Goal: Information Seeking & Learning: Learn about a topic

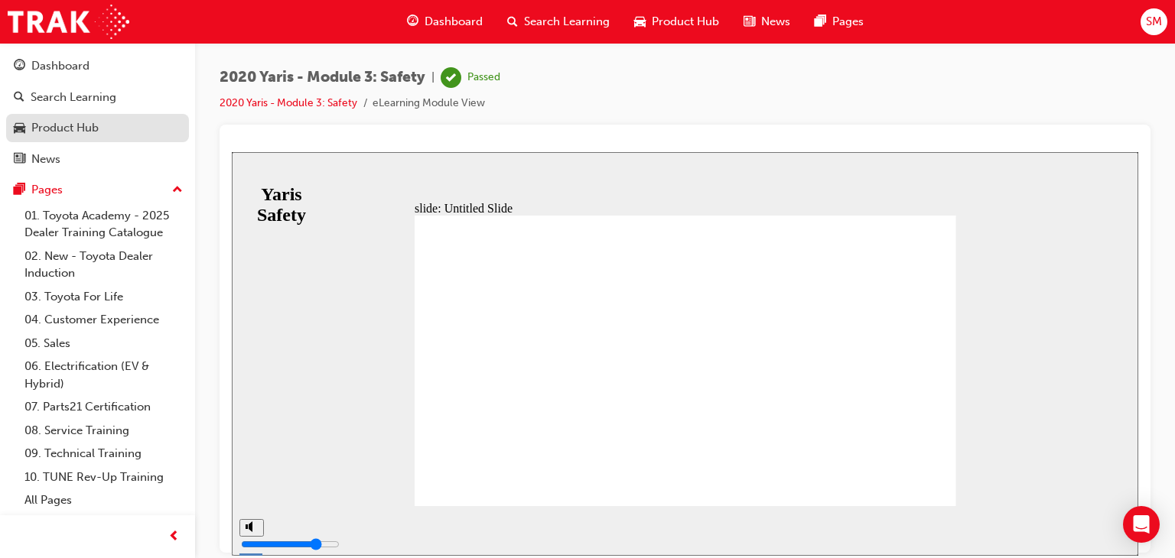
click at [80, 117] on link "Product Hub" at bounding box center [97, 128] width 183 height 28
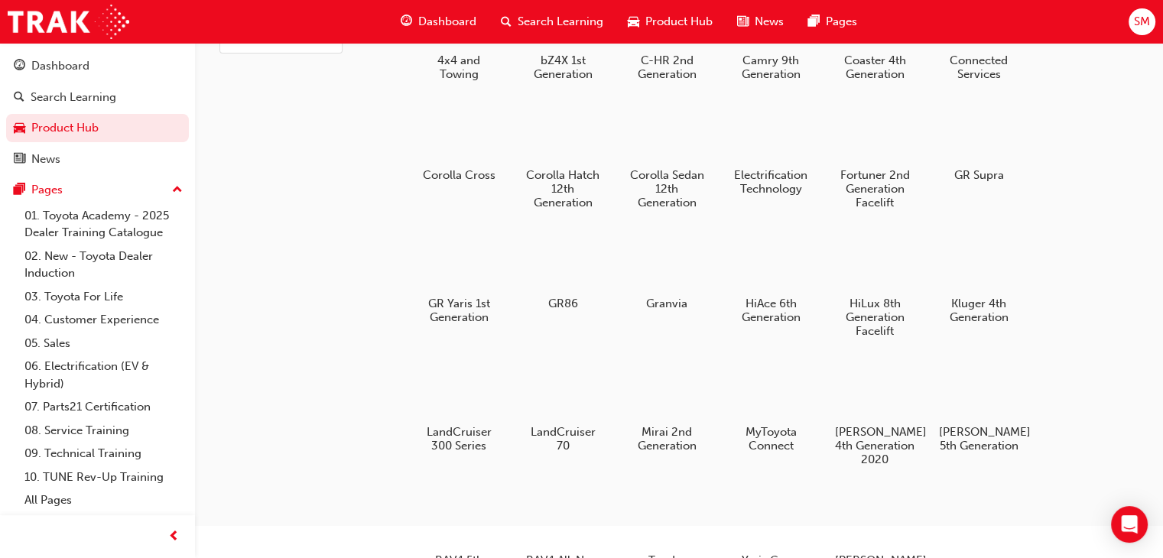
scroll to position [197, 0]
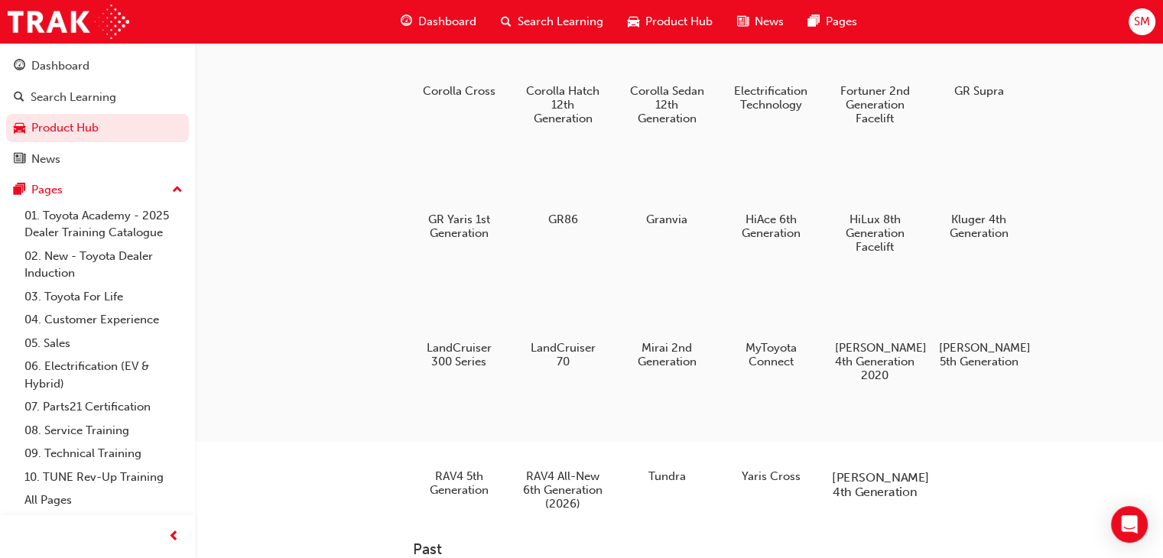
click at [856, 441] on div at bounding box center [875, 433] width 85 height 61
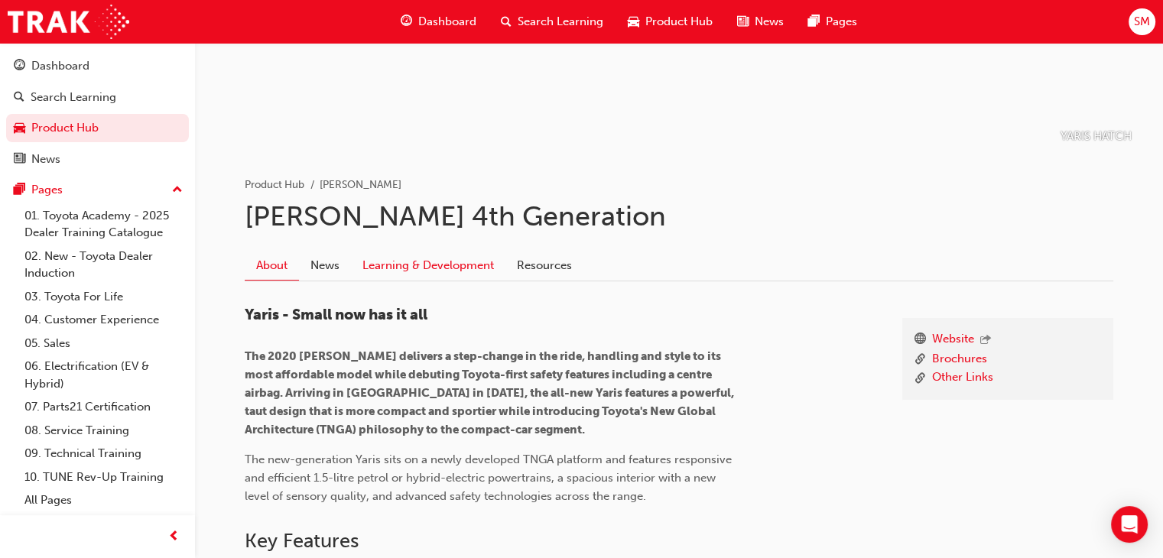
click at [483, 268] on link "Learning & Development" at bounding box center [428, 266] width 155 height 29
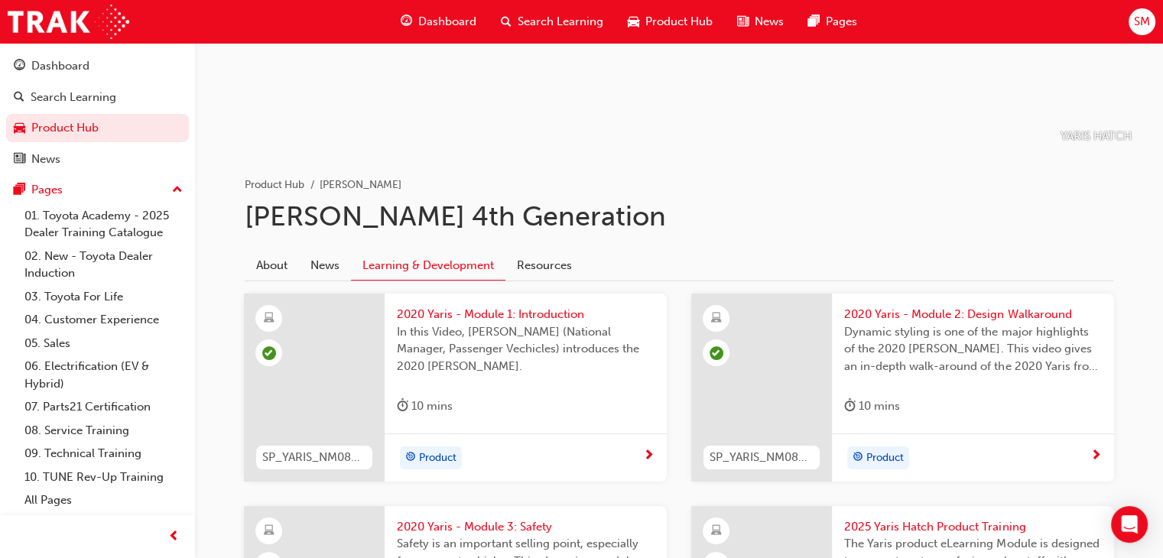
scroll to position [444, 0]
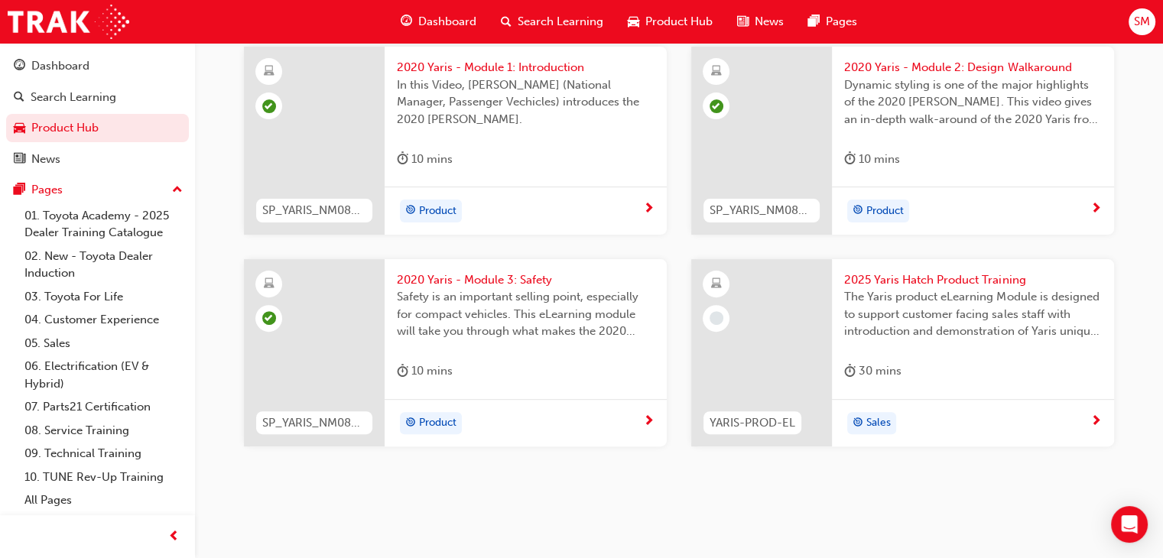
click at [1000, 410] on div "Sales" at bounding box center [973, 423] width 282 height 48
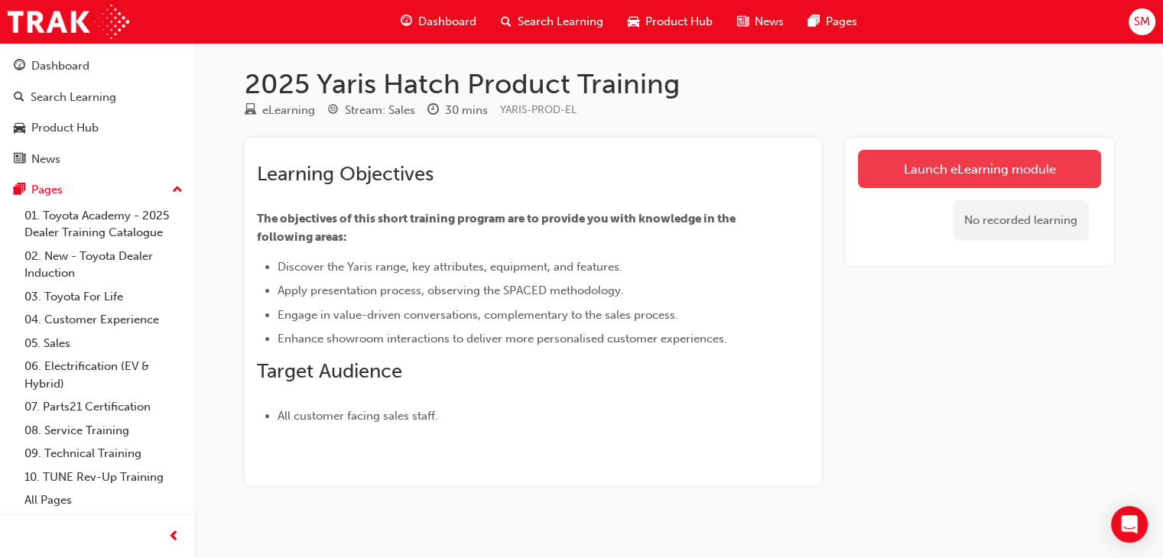
click at [975, 168] on link "Launch eLearning module" at bounding box center [979, 169] width 243 height 38
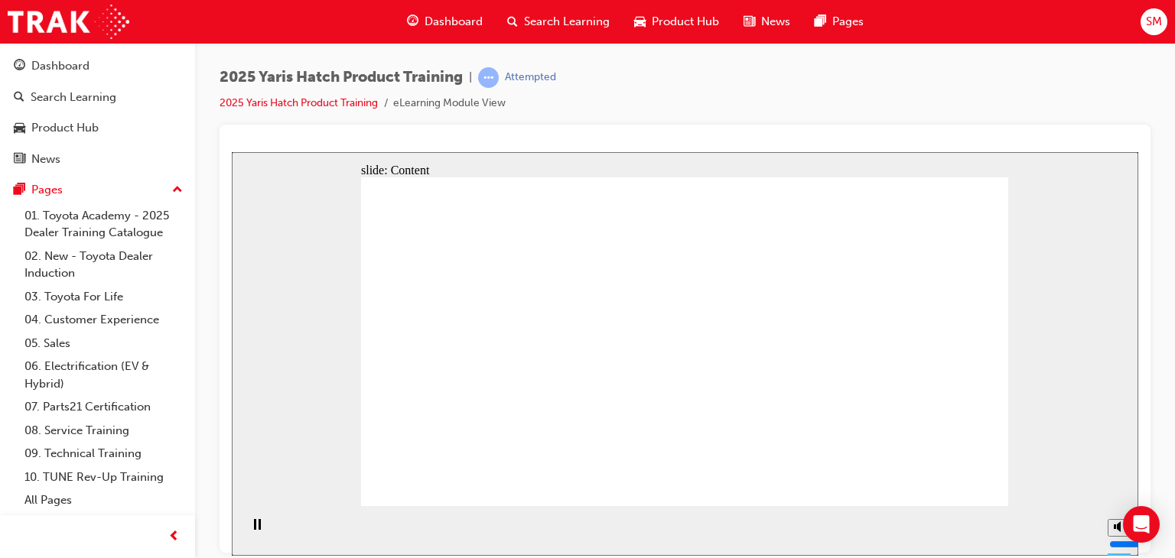
drag, startPoint x: 442, startPoint y: 385, endPoint x: 457, endPoint y: 373, distance: 19.0
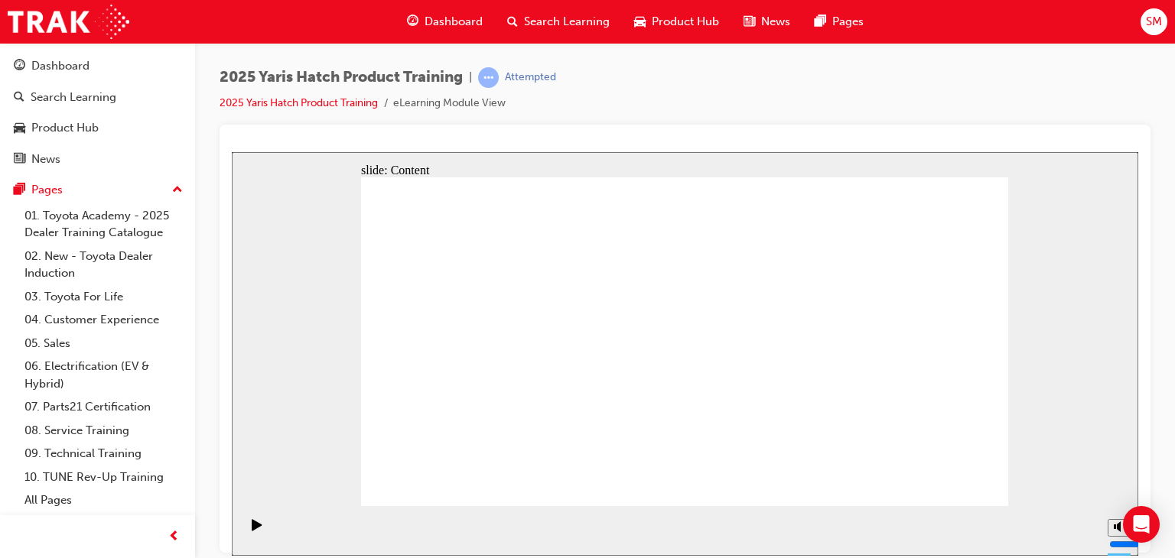
radio input "true"
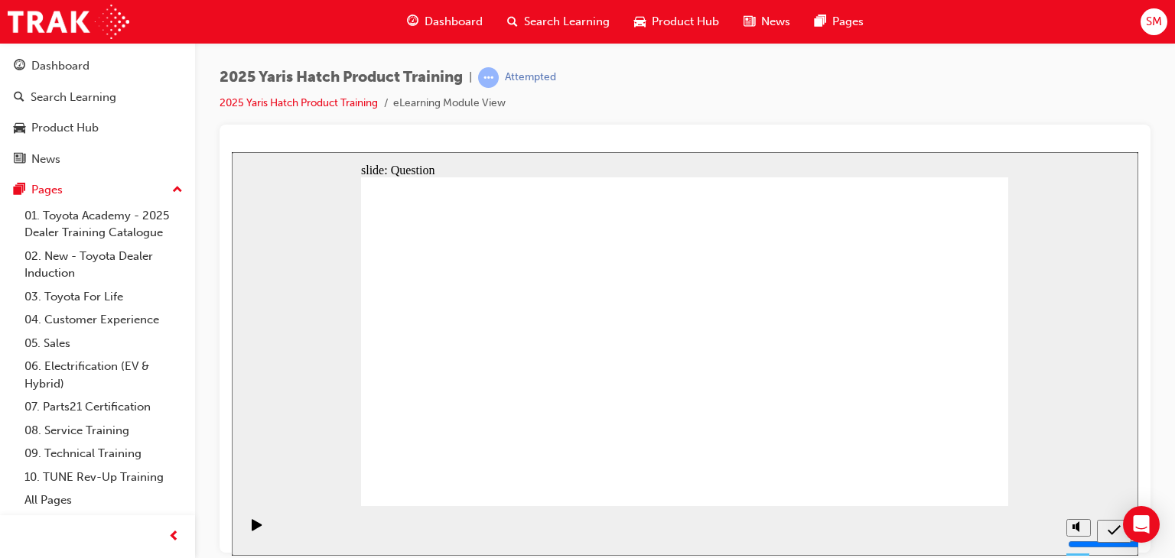
radio input "true"
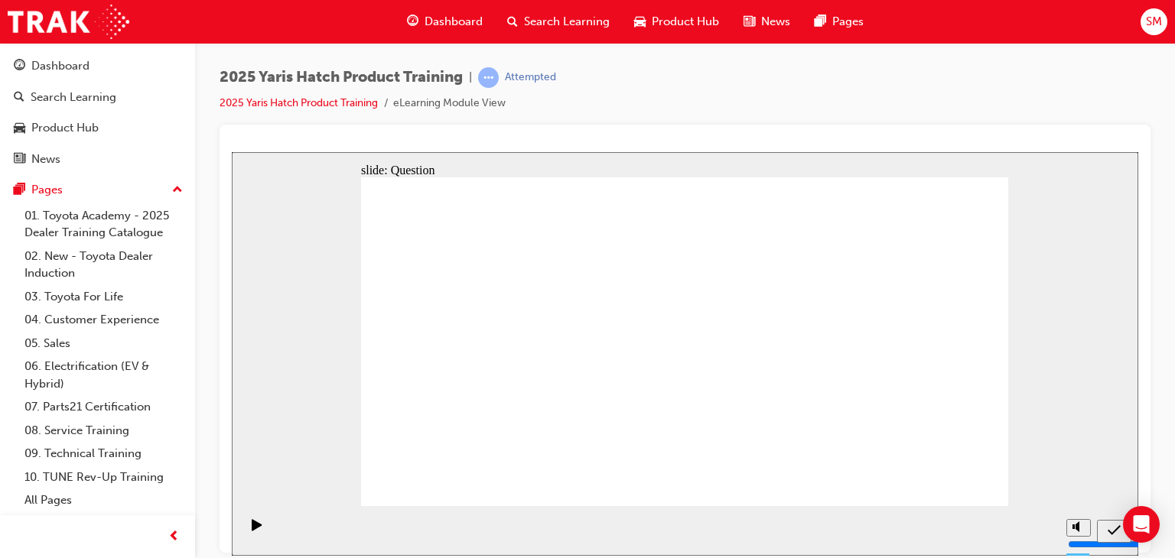
radio input "true"
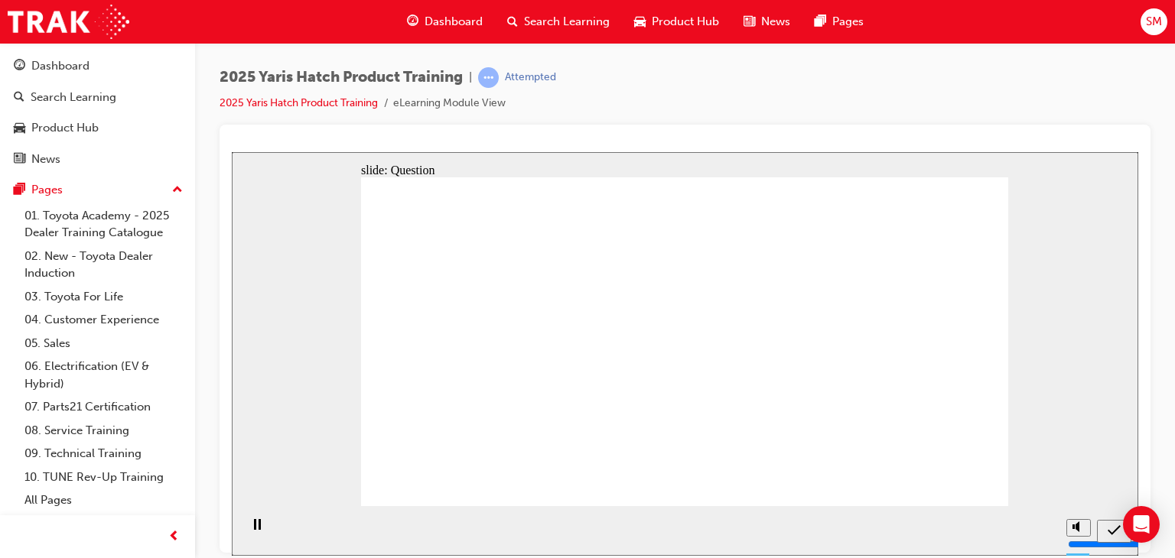
radio input "true"
drag, startPoint x: 666, startPoint y: 328, endPoint x: 789, endPoint y: 420, distance: 153.0
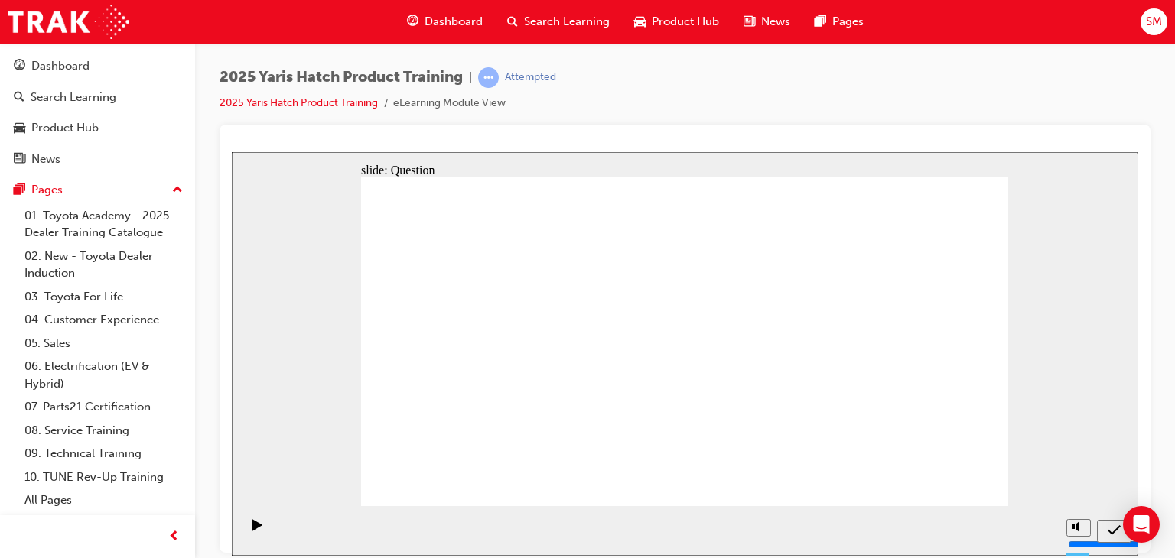
drag, startPoint x: 782, startPoint y: 342, endPoint x: 682, endPoint y: 267, distance: 125.8
drag, startPoint x: 571, startPoint y: 308, endPoint x: 444, endPoint y: 419, distance: 169.2
drag, startPoint x: 669, startPoint y: 265, endPoint x: 532, endPoint y: 442, distance: 223.1
drag, startPoint x: 463, startPoint y: 336, endPoint x: 922, endPoint y: 431, distance: 468.8
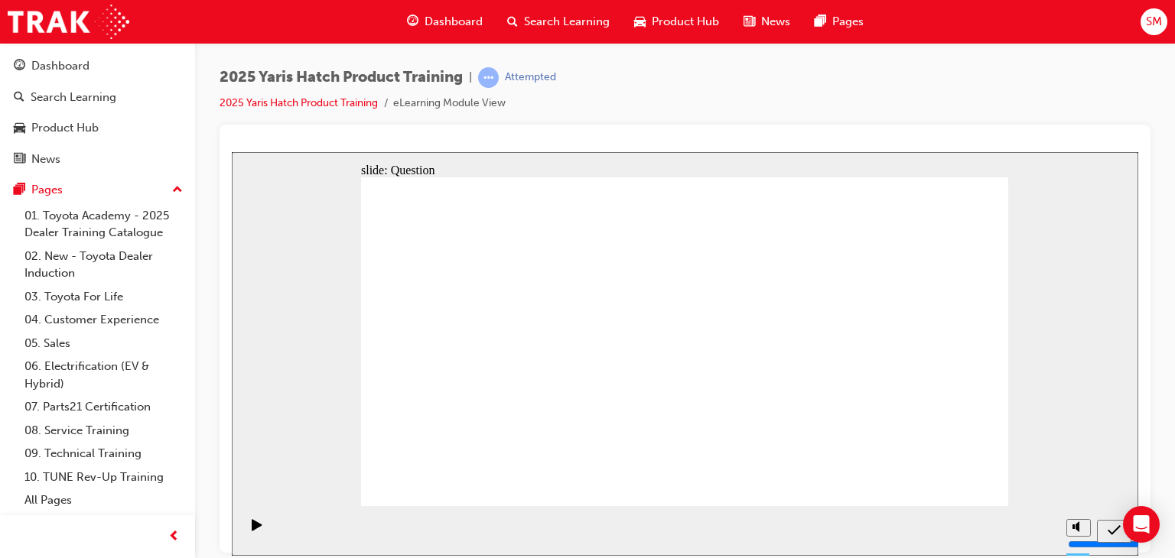
drag, startPoint x: 891, startPoint y: 312, endPoint x: 674, endPoint y: 418, distance: 241.9
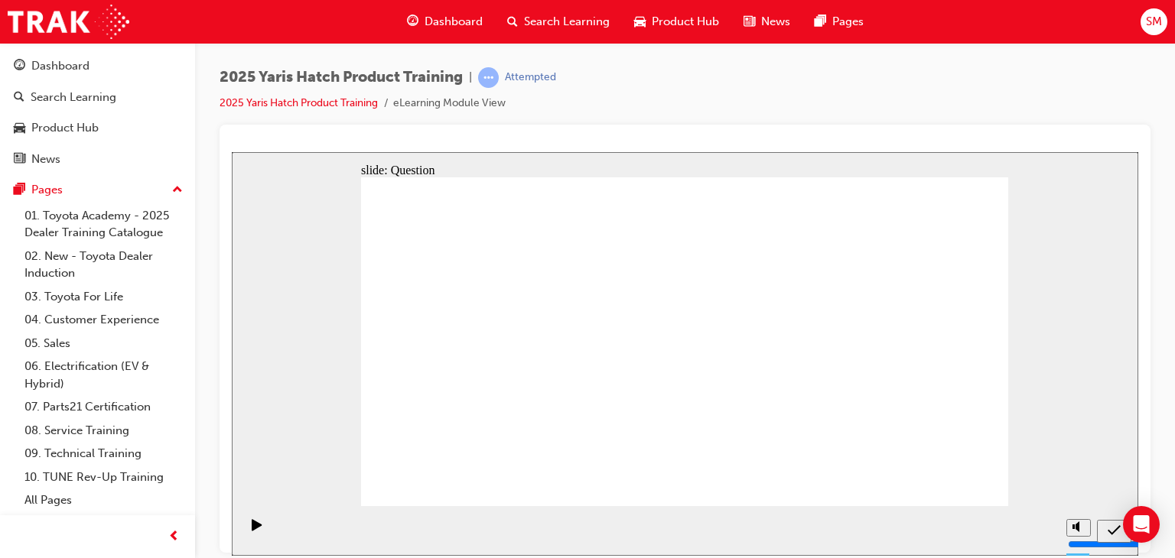
radio input "true"
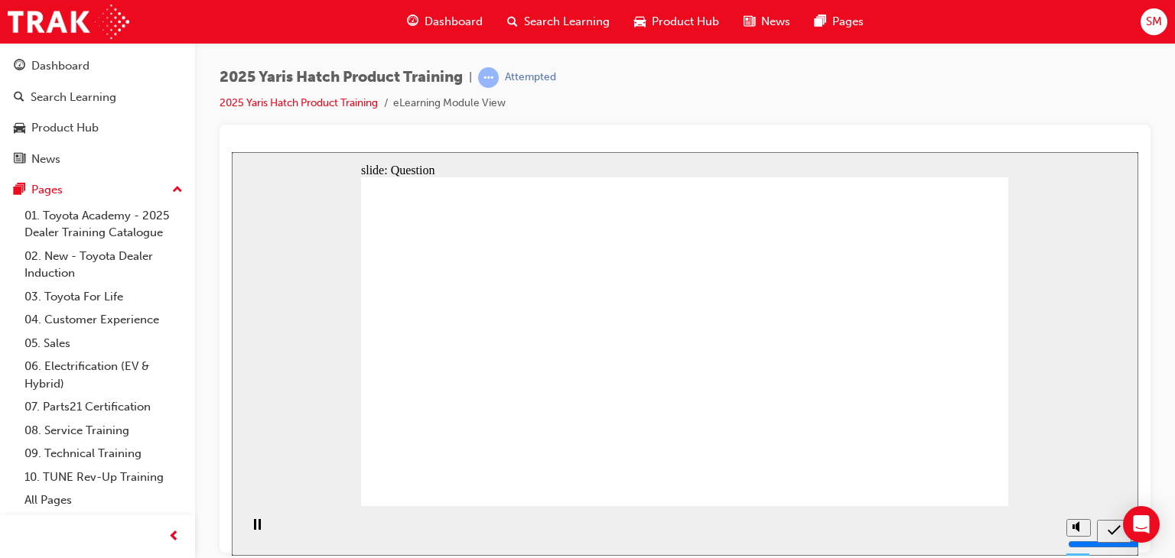
radio input "true"
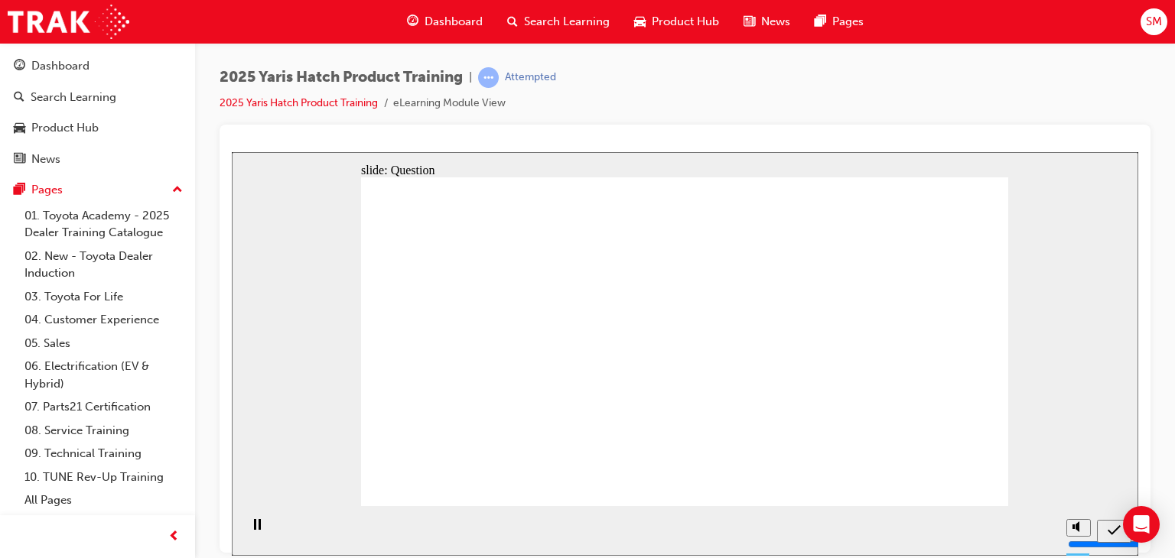
radio input "true"
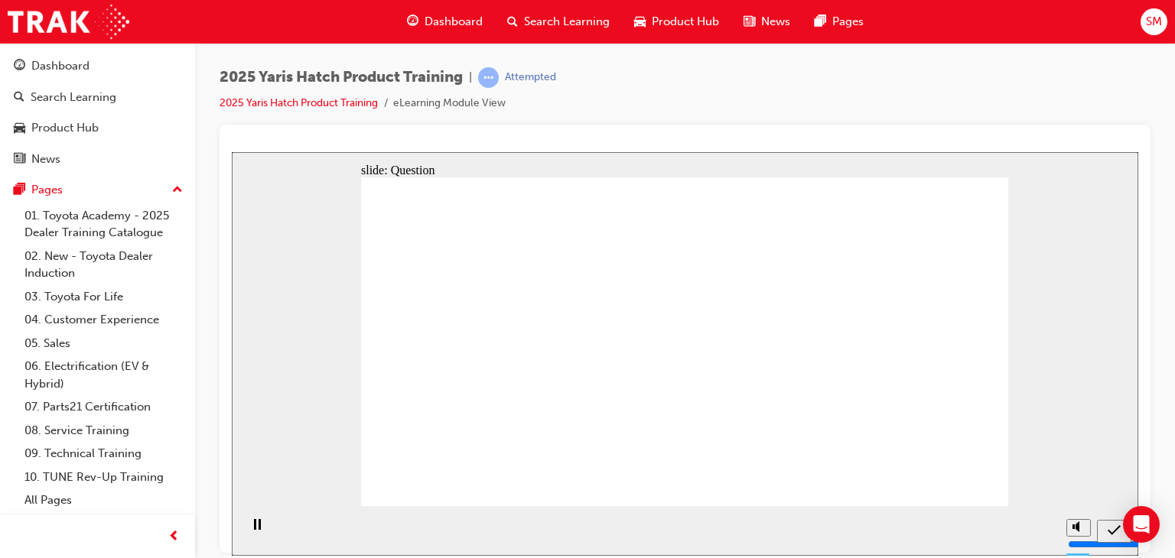
drag, startPoint x: 687, startPoint y: 349, endPoint x: 802, endPoint y: 449, distance: 152.3
drag, startPoint x: 912, startPoint y: 330, endPoint x: 880, endPoint y: 296, distance: 46.0
drag, startPoint x: 754, startPoint y: 340, endPoint x: 517, endPoint y: 437, distance: 256.2
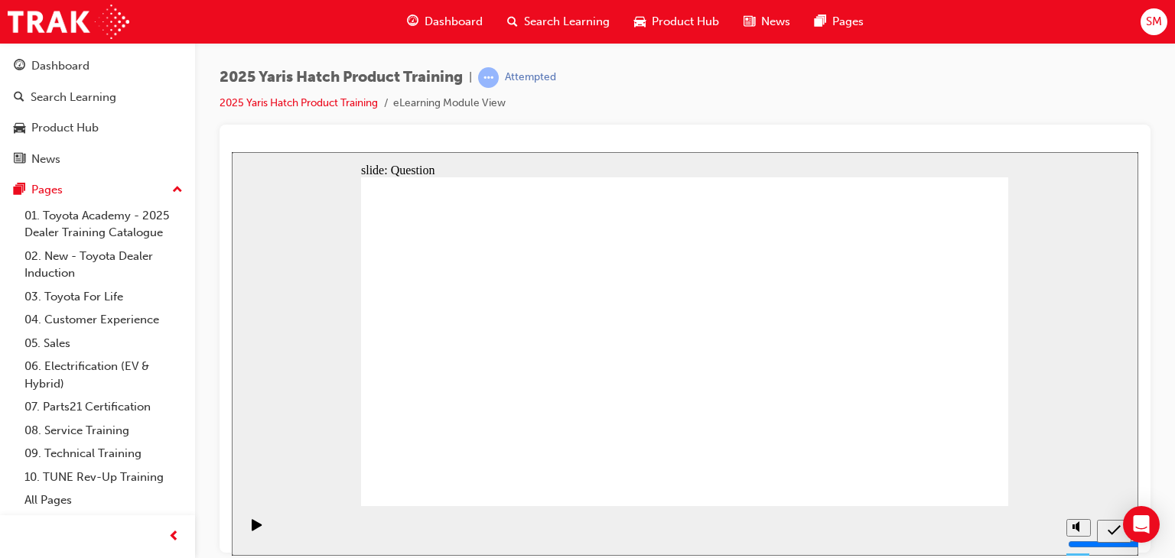
drag, startPoint x: 569, startPoint y: 317, endPoint x: 455, endPoint y: 410, distance: 146.8
drag, startPoint x: 473, startPoint y: 311, endPoint x: 936, endPoint y: 406, distance: 473.1
drag, startPoint x: 827, startPoint y: 327, endPoint x: 671, endPoint y: 430, distance: 187.1
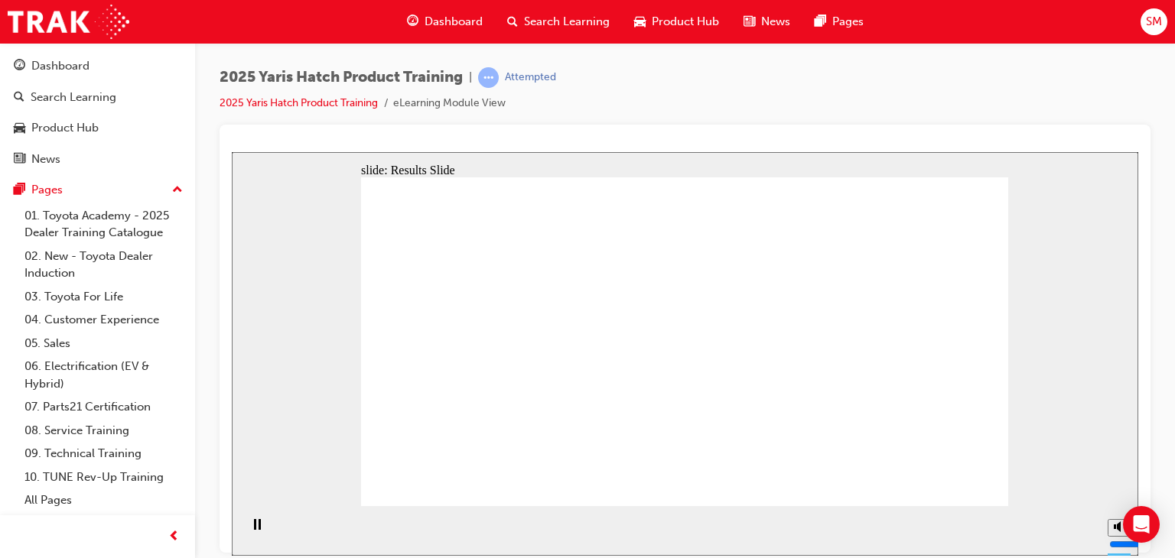
radio input "true"
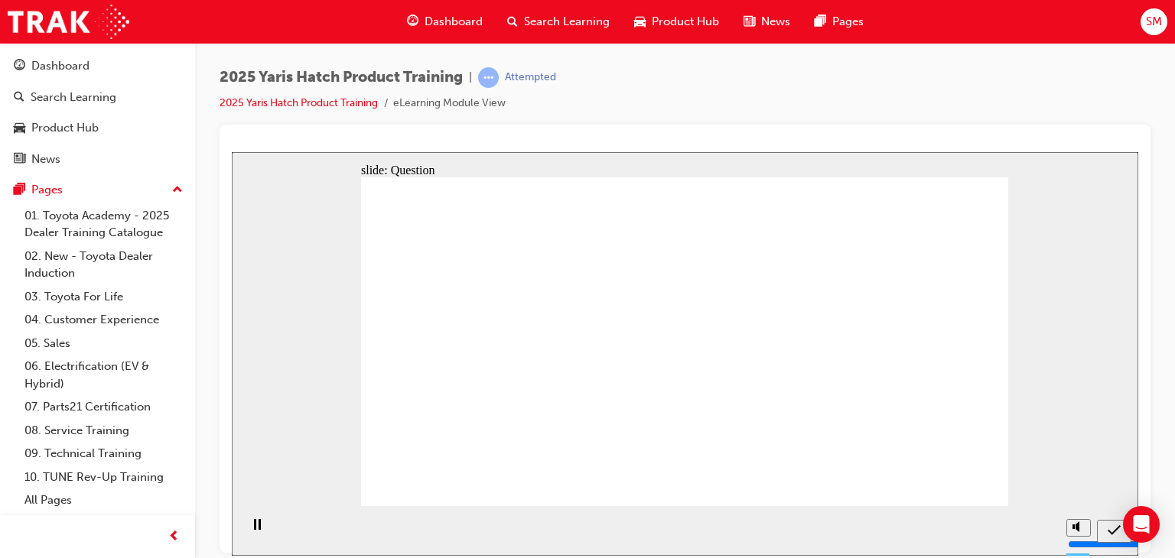
radio input "true"
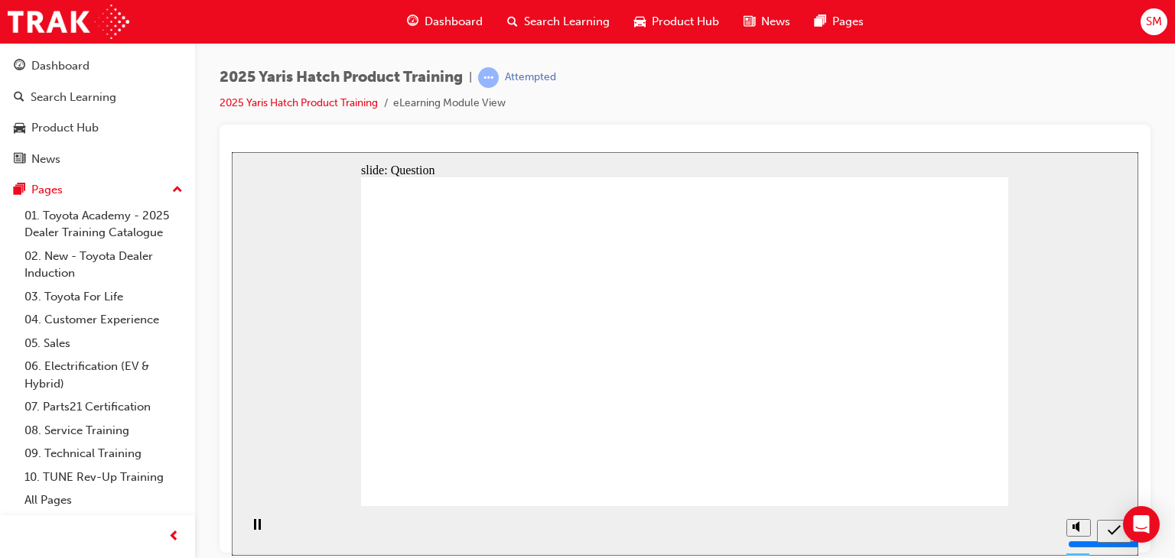
radio input "true"
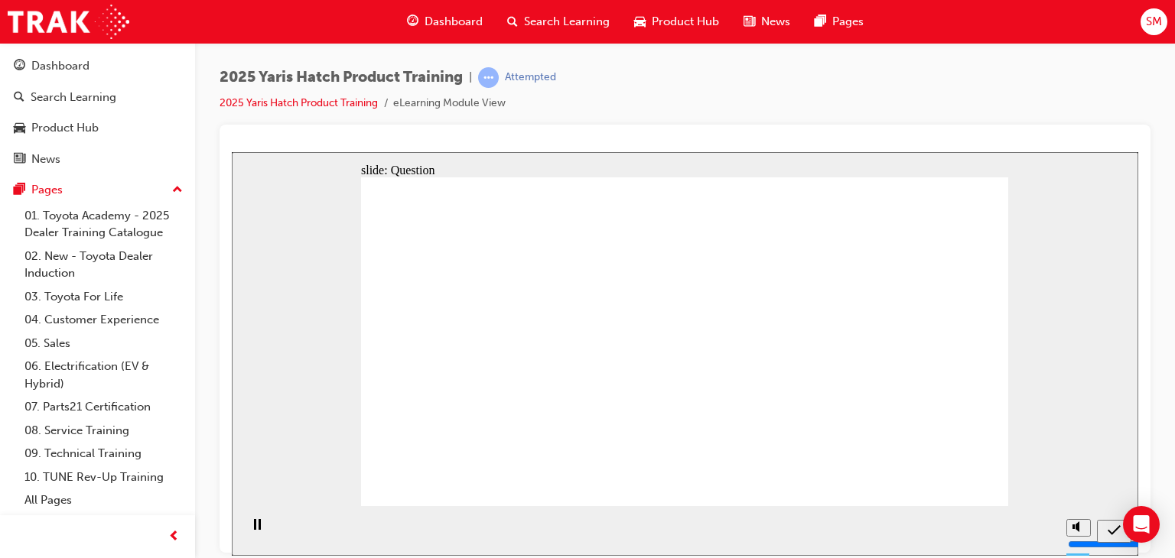
radio input "true"
drag, startPoint x: 664, startPoint y: 311, endPoint x: 772, endPoint y: 409, distance: 146.2
drag, startPoint x: 532, startPoint y: 325, endPoint x: 431, endPoint y: 423, distance: 140.6
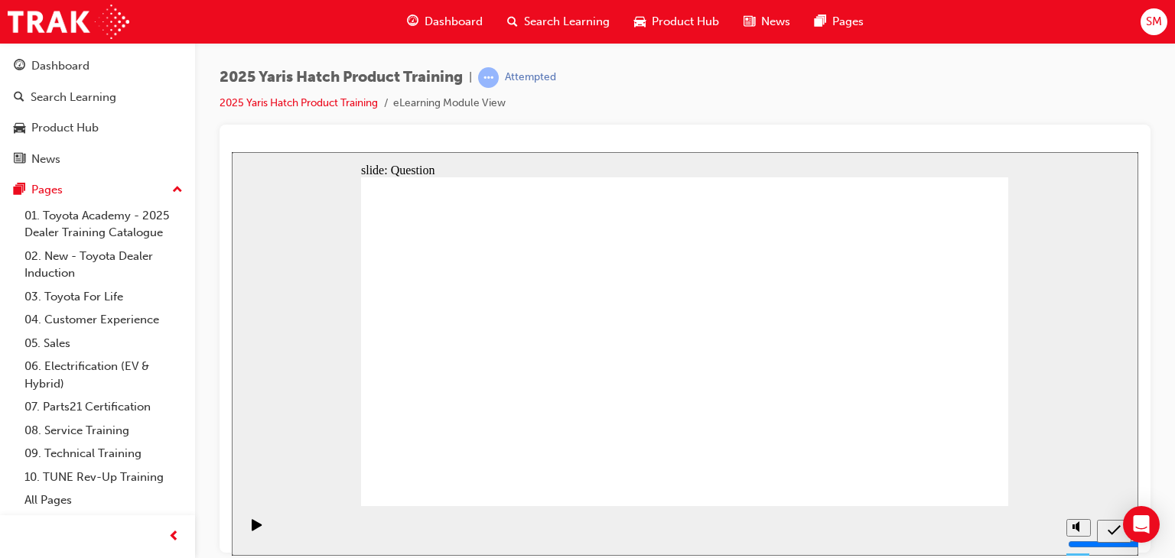
drag, startPoint x: 476, startPoint y: 335, endPoint x: 940, endPoint y: 426, distance: 473.1
drag, startPoint x: 925, startPoint y: 327, endPoint x: 703, endPoint y: 424, distance: 242.2
drag, startPoint x: 762, startPoint y: 354, endPoint x: 527, endPoint y: 464, distance: 259.1
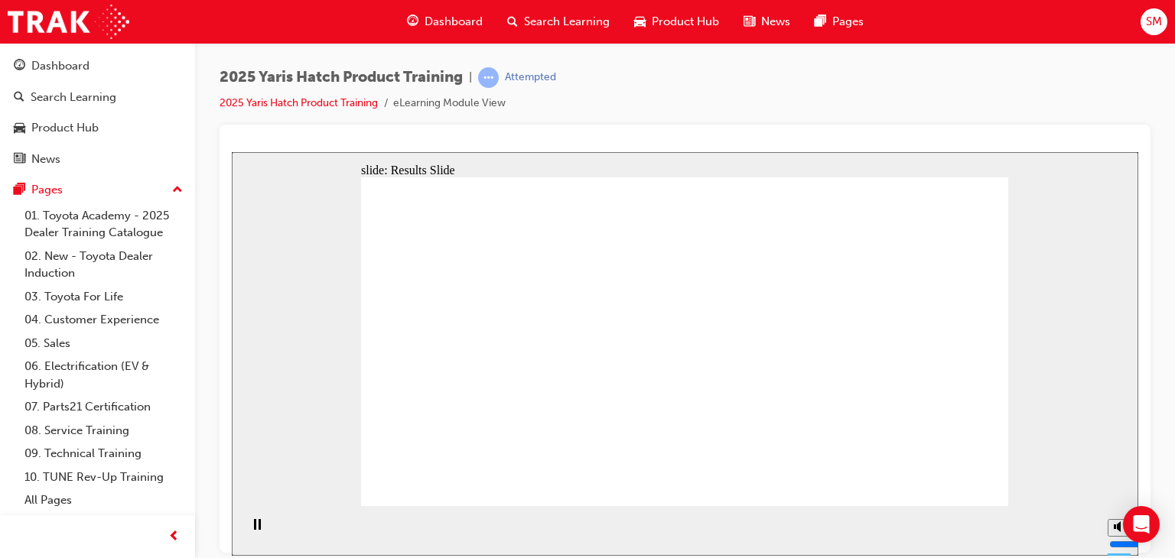
radio input "true"
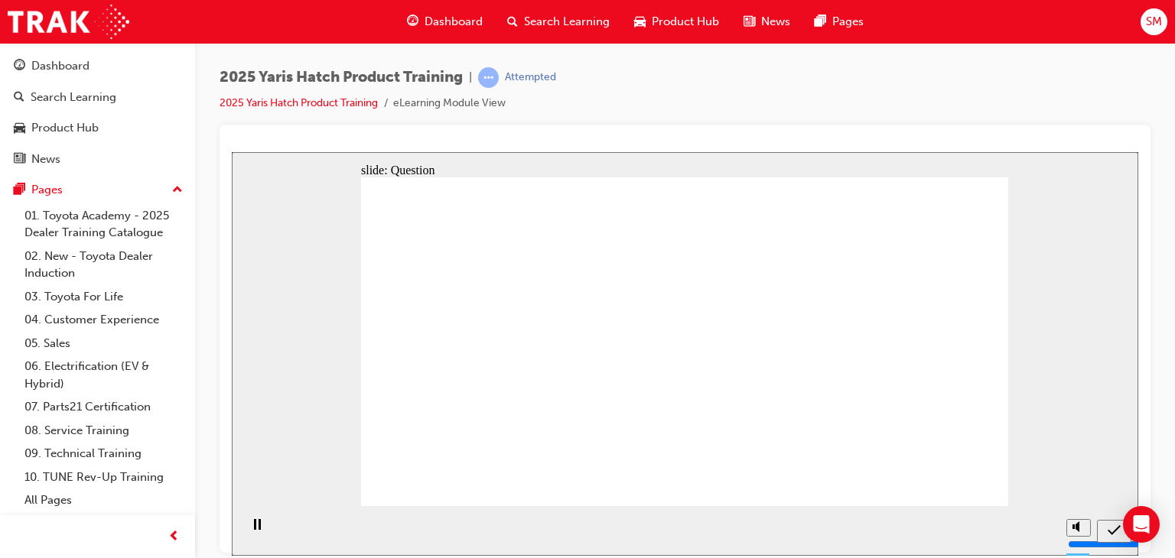
radio input "true"
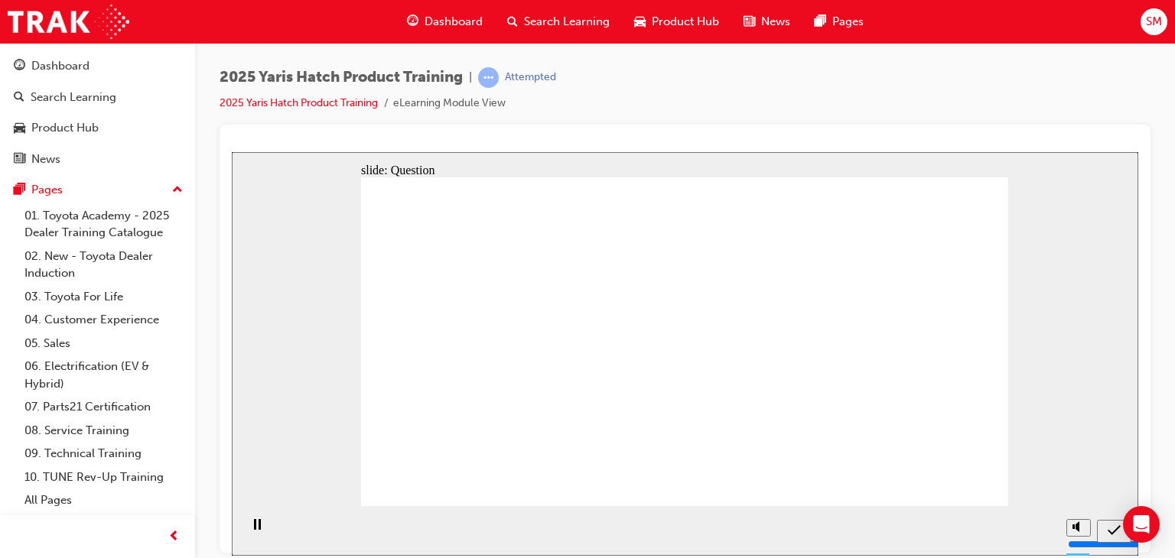
radio input "true"
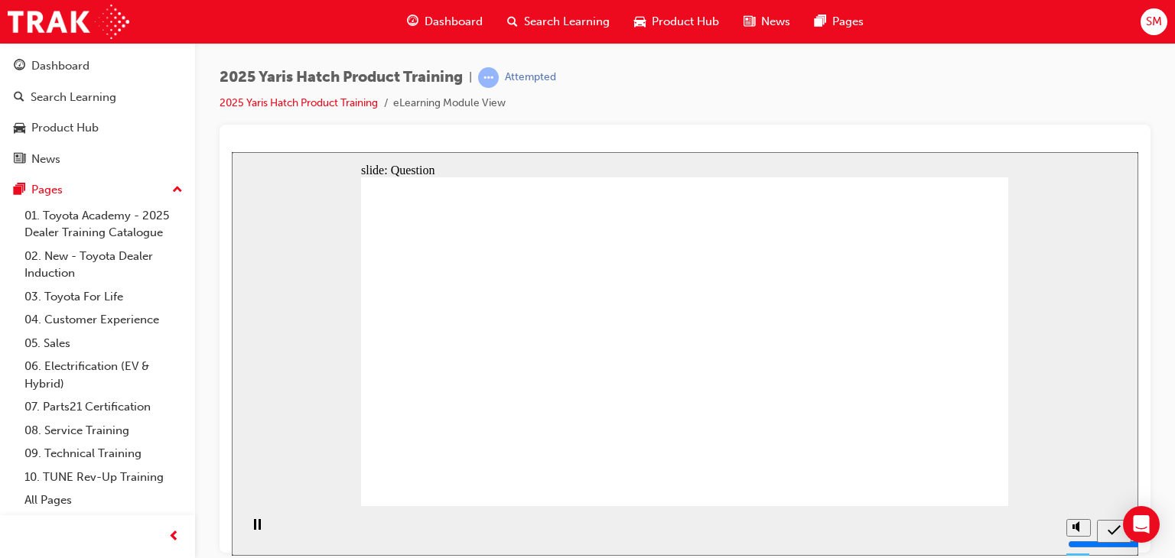
drag, startPoint x: 692, startPoint y: 318, endPoint x: 825, endPoint y: 415, distance: 164.2
drag, startPoint x: 893, startPoint y: 313, endPoint x: 650, endPoint y: 417, distance: 263.8
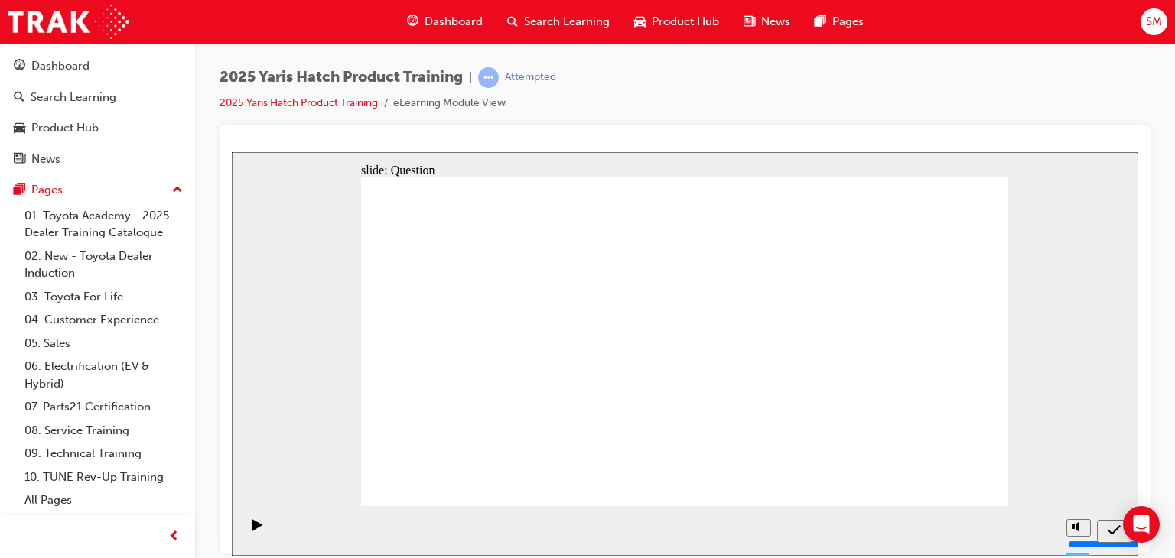
drag, startPoint x: 551, startPoint y: 342, endPoint x: 440, endPoint y: 438, distance: 146.4
drag, startPoint x: 445, startPoint y: 307, endPoint x: 919, endPoint y: 410, distance: 485.2
drag, startPoint x: 796, startPoint y: 341, endPoint x: 567, endPoint y: 442, distance: 250.0
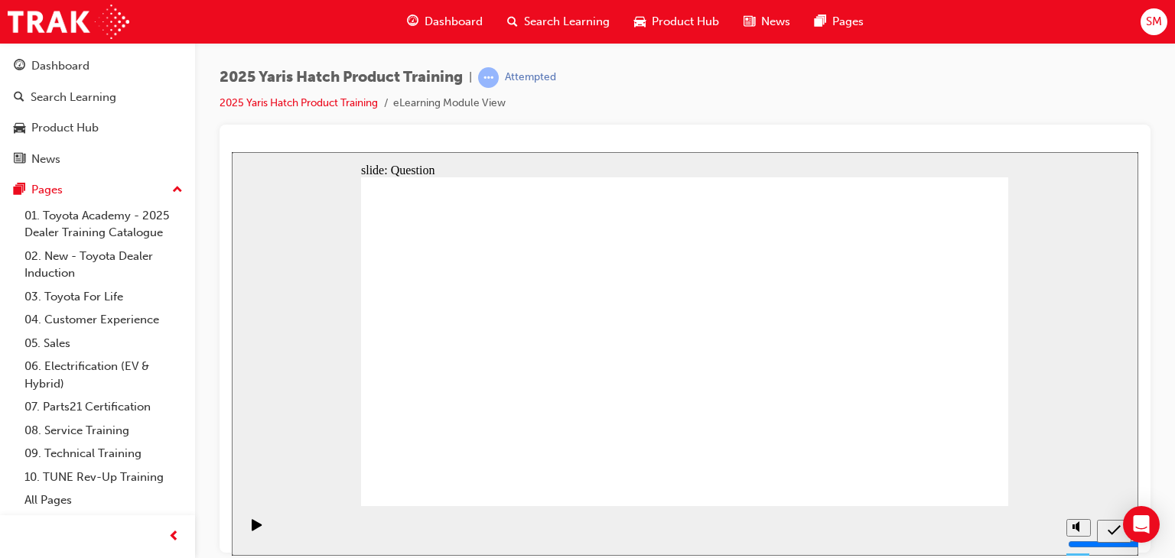
radio input "true"
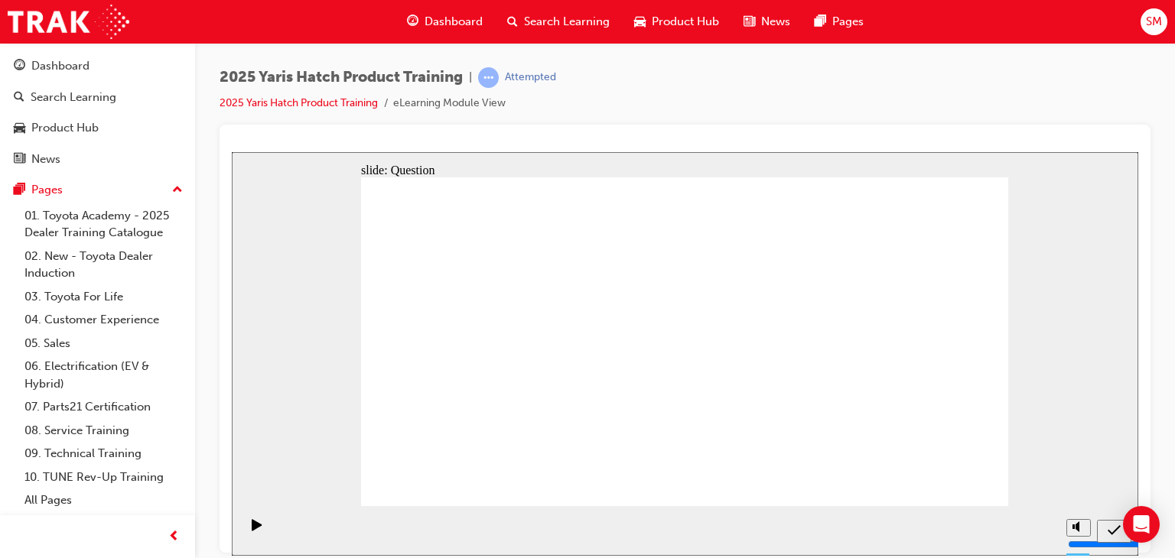
radio input "false"
radio input "true"
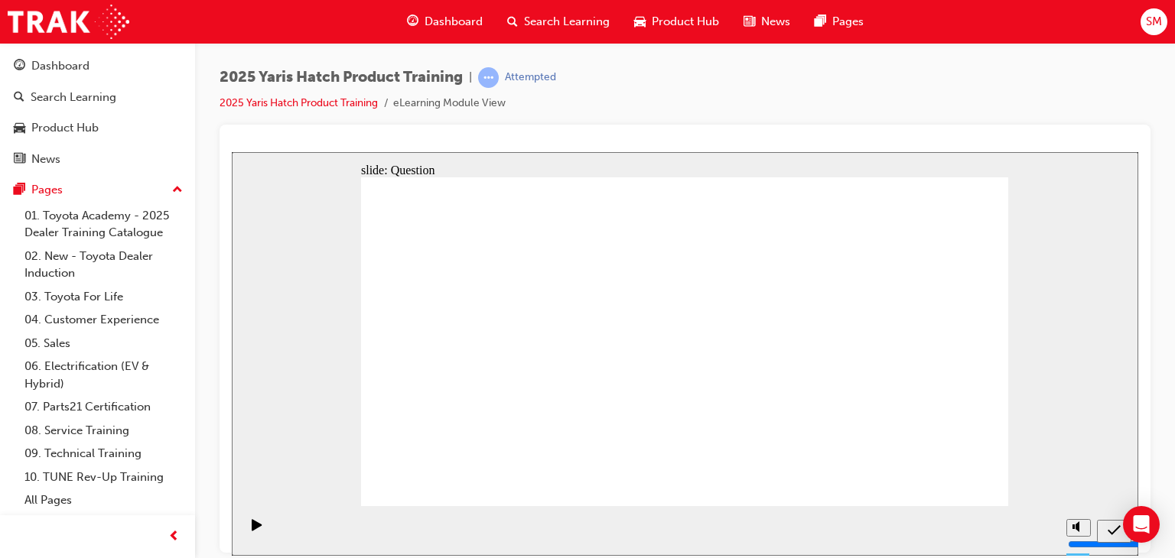
radio input "true"
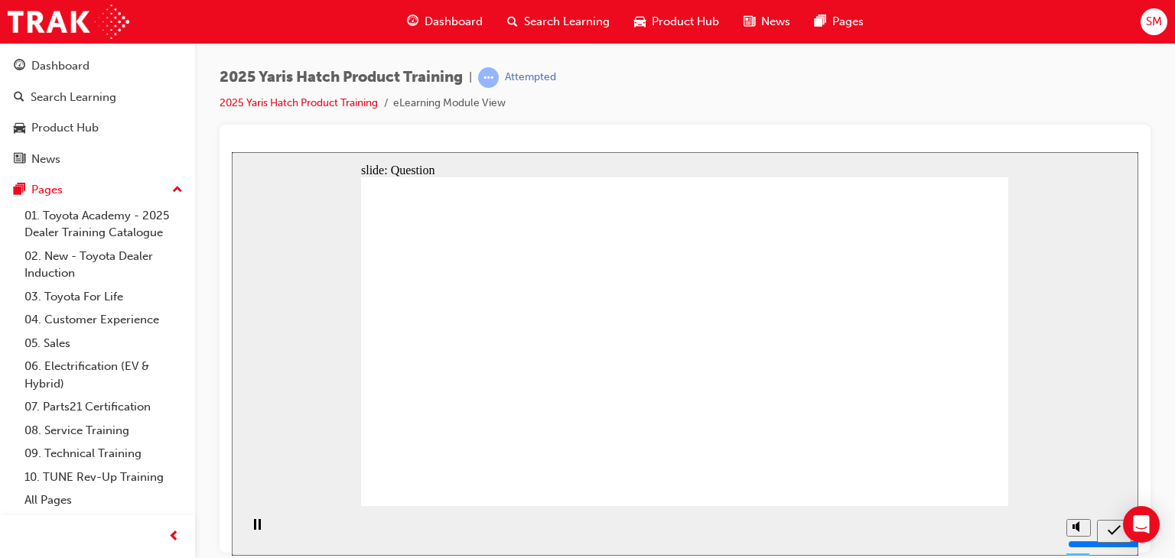
radio input "true"
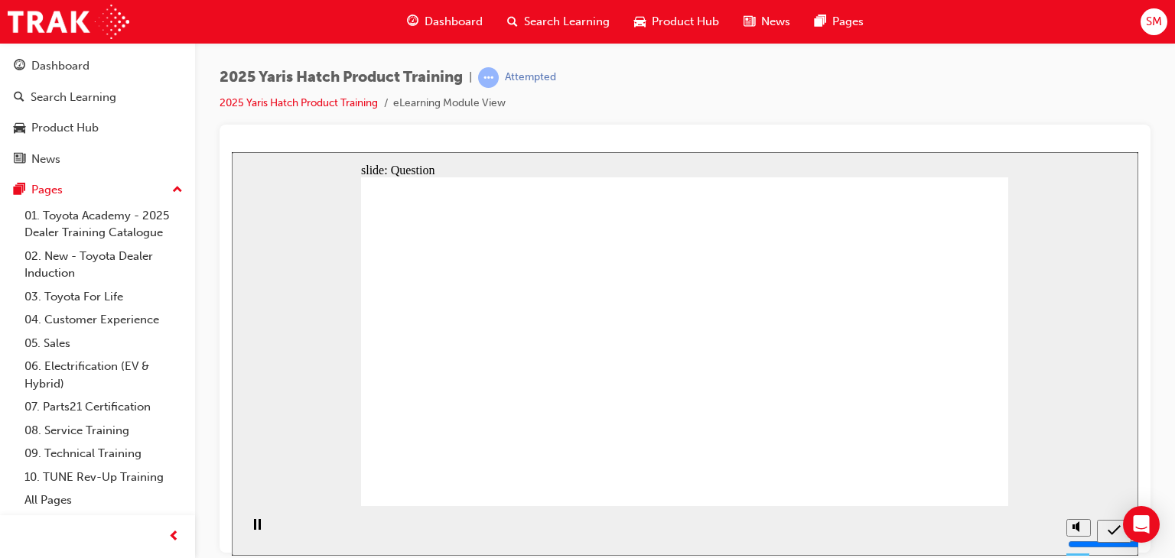
drag, startPoint x: 926, startPoint y: 331, endPoint x: 687, endPoint y: 446, distance: 264.8
drag, startPoint x: 674, startPoint y: 338, endPoint x: 789, endPoint y: 436, distance: 150.8
drag, startPoint x: 805, startPoint y: 332, endPoint x: 558, endPoint y: 432, distance: 266.6
drag, startPoint x: 565, startPoint y: 297, endPoint x: 437, endPoint y: 388, distance: 156.9
drag, startPoint x: 447, startPoint y: 317, endPoint x: 929, endPoint y: 420, distance: 493.4
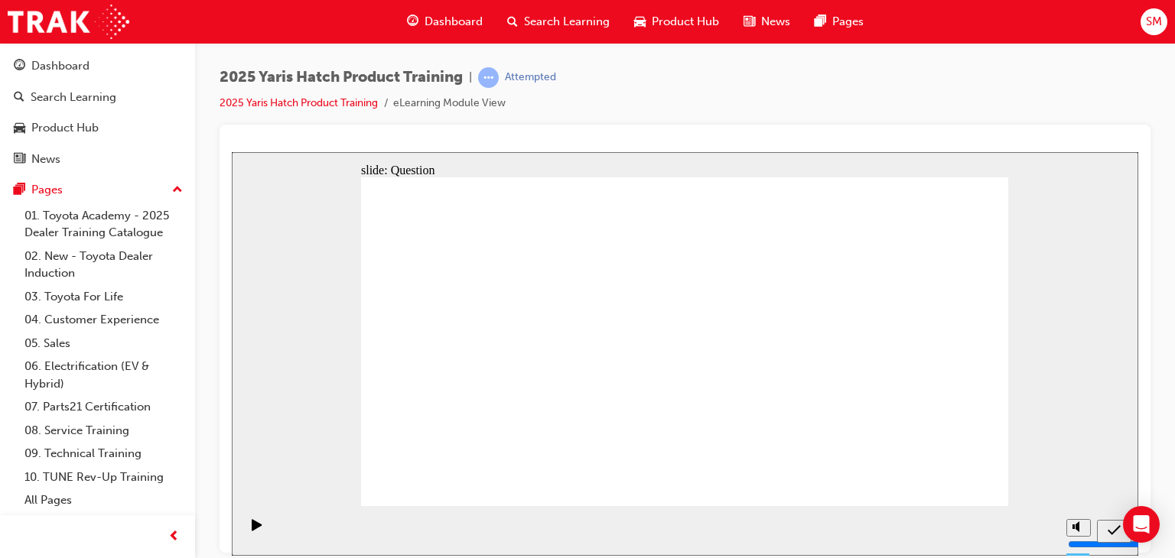
radio input "true"
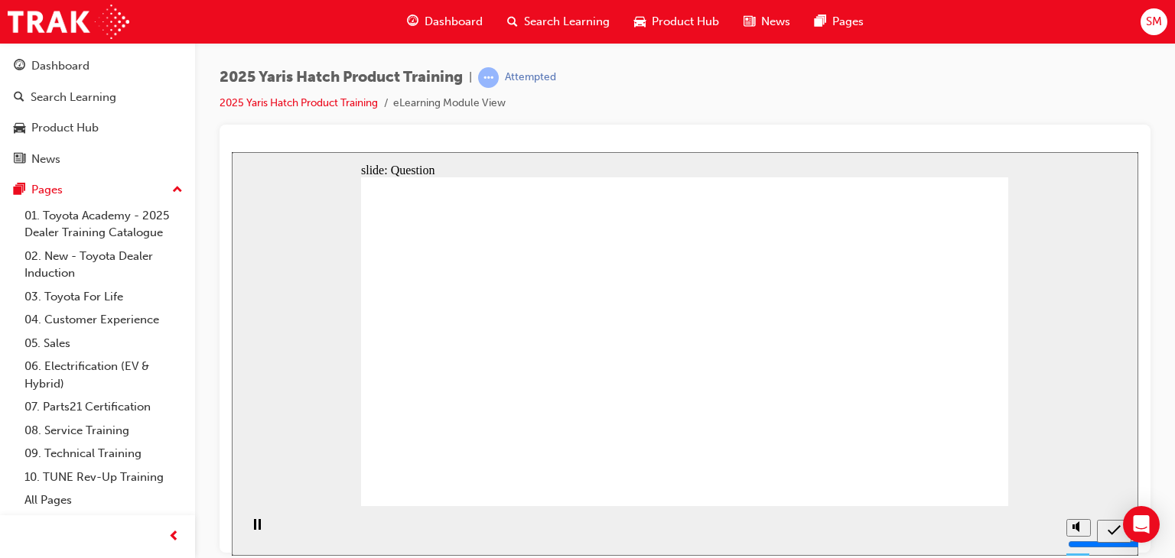
radio input "true"
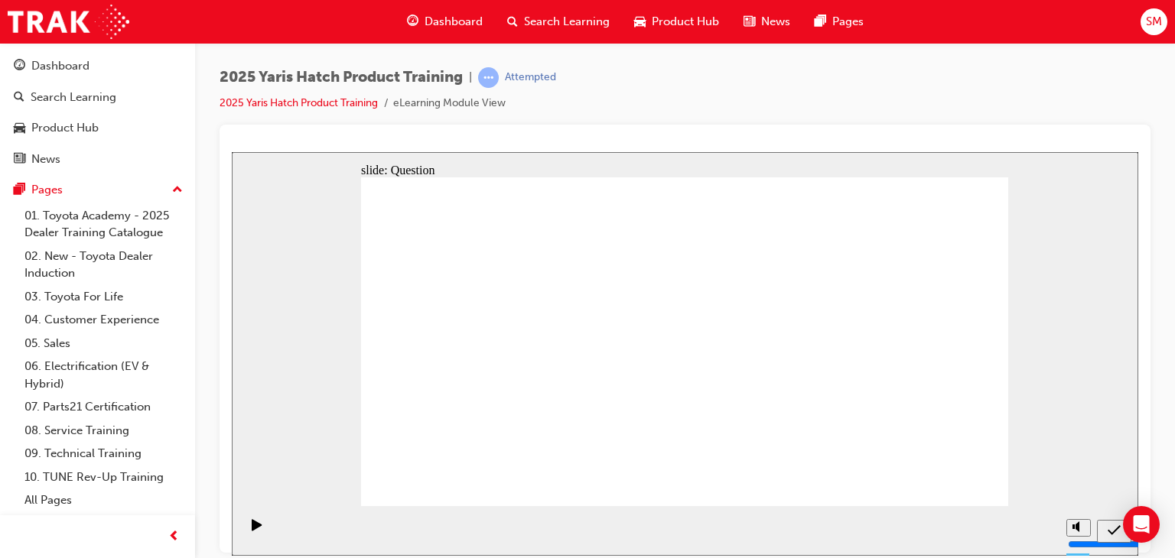
radio input "true"
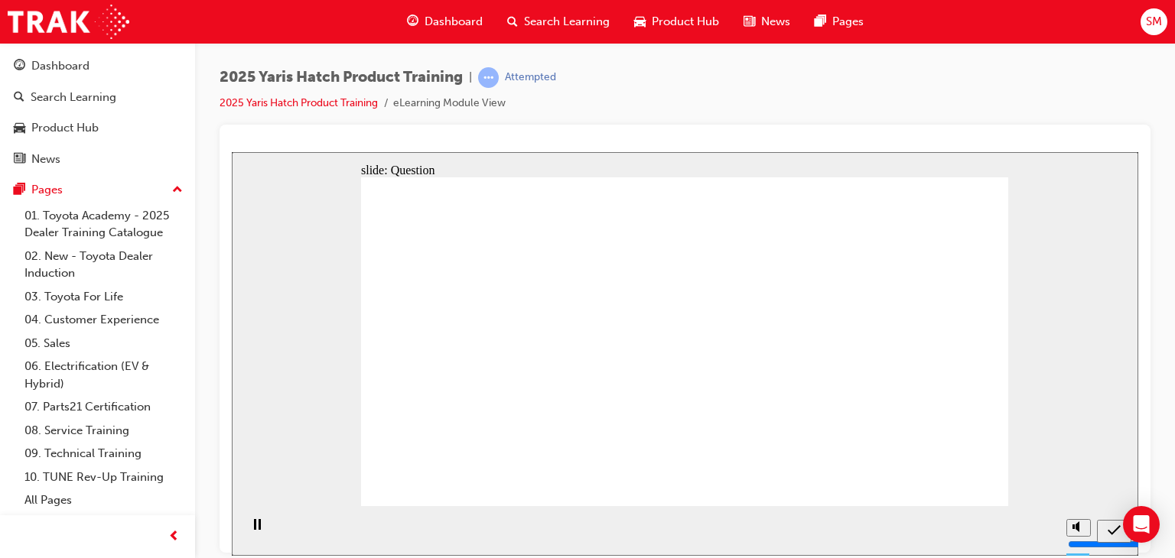
radio input "true"
click at [1109, 528] on icon "Submit (Ctrl+Alt+S)" at bounding box center [1114, 530] width 13 height 14
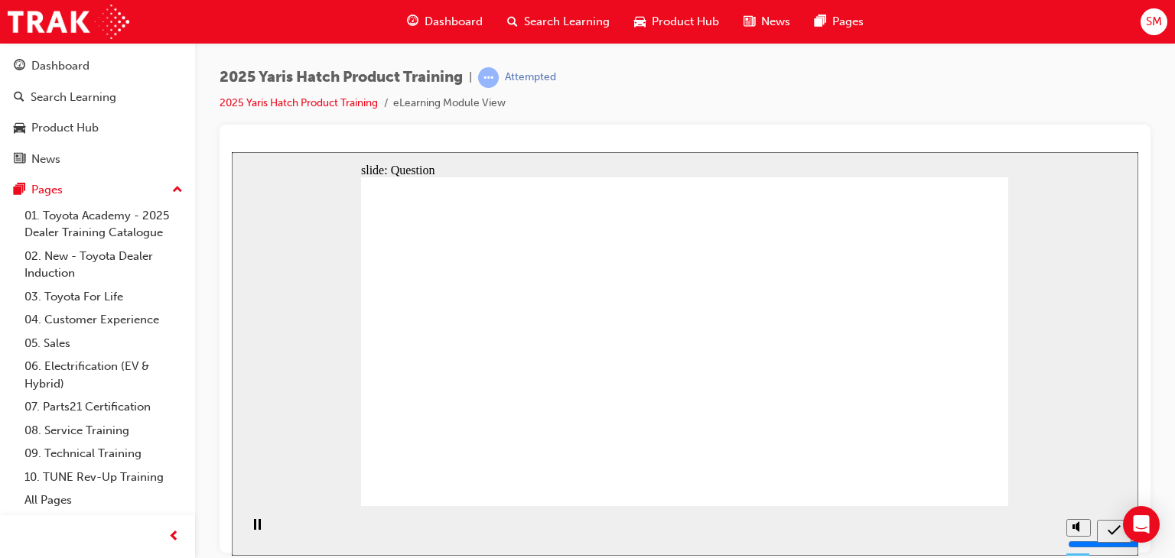
drag, startPoint x: 789, startPoint y: 309, endPoint x: 548, endPoint y: 405, distance: 260.2
drag, startPoint x: 661, startPoint y: 327, endPoint x: 779, endPoint y: 418, distance: 149.3
drag, startPoint x: 938, startPoint y: 328, endPoint x: 698, endPoint y: 452, distance: 270.3
drag, startPoint x: 580, startPoint y: 346, endPoint x: 461, endPoint y: 446, distance: 155.2
drag, startPoint x: 468, startPoint y: 320, endPoint x: 935, endPoint y: 424, distance: 477.9
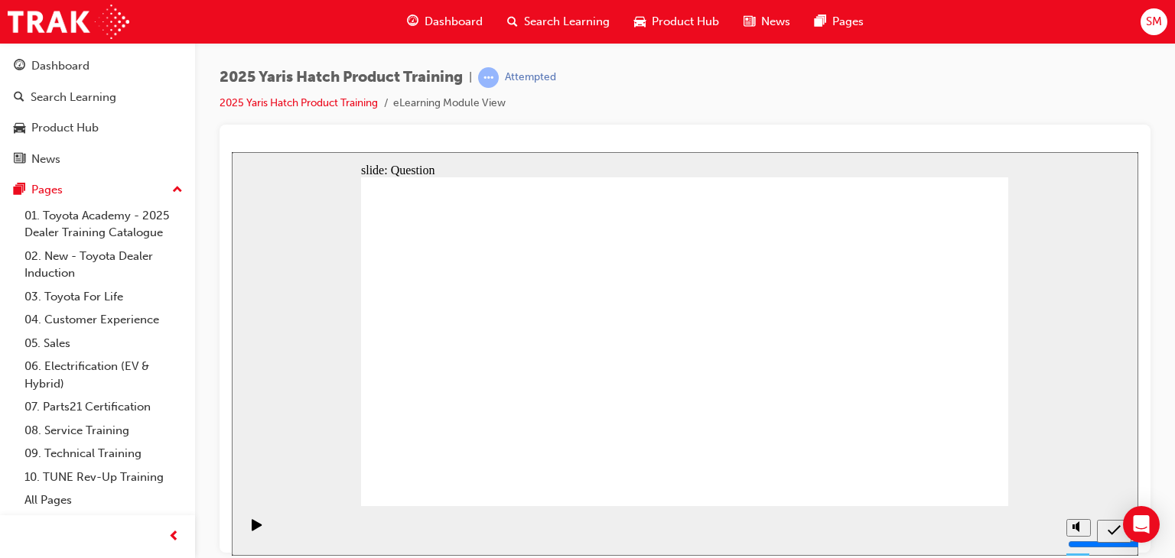
radio input "true"
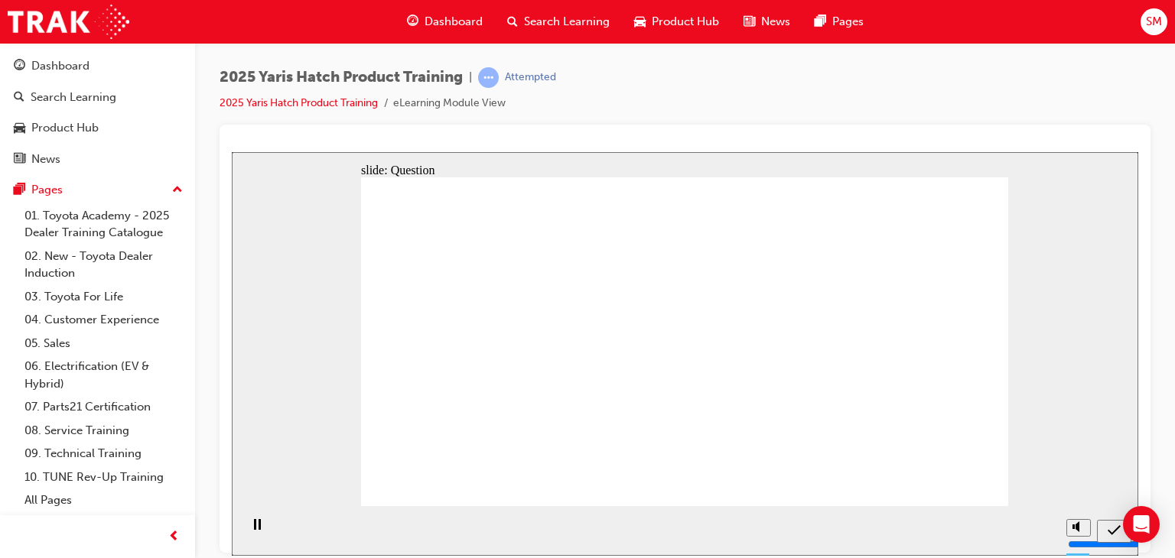
radio input "true"
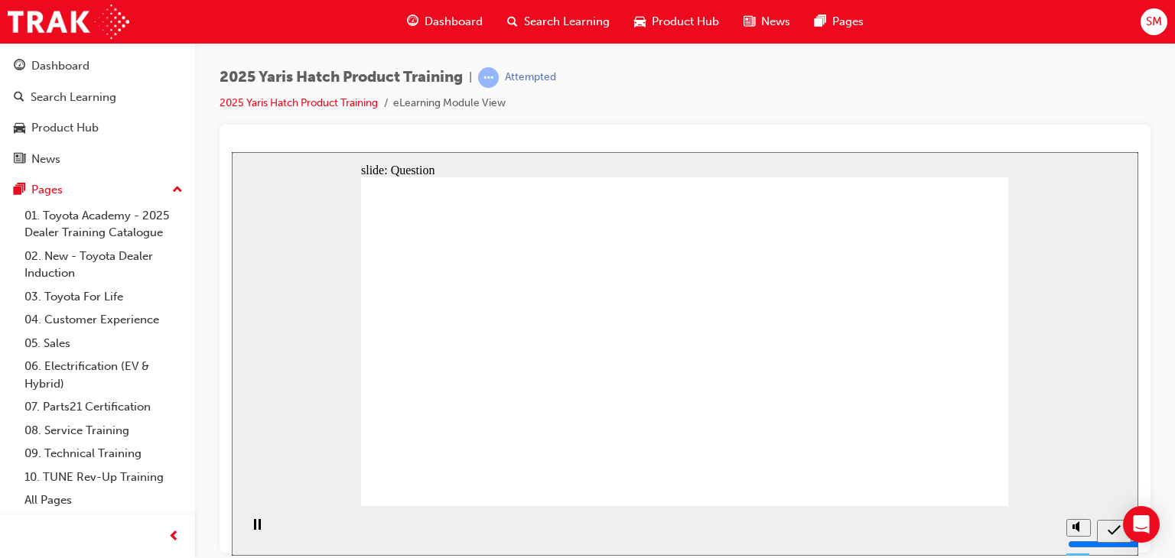
radio input "true"
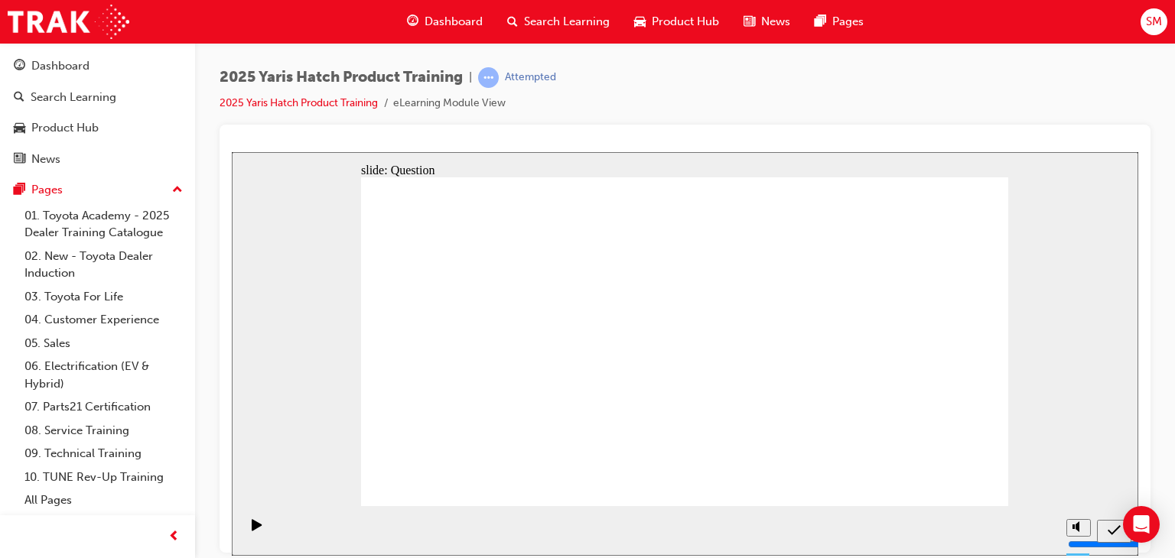
radio input "true"
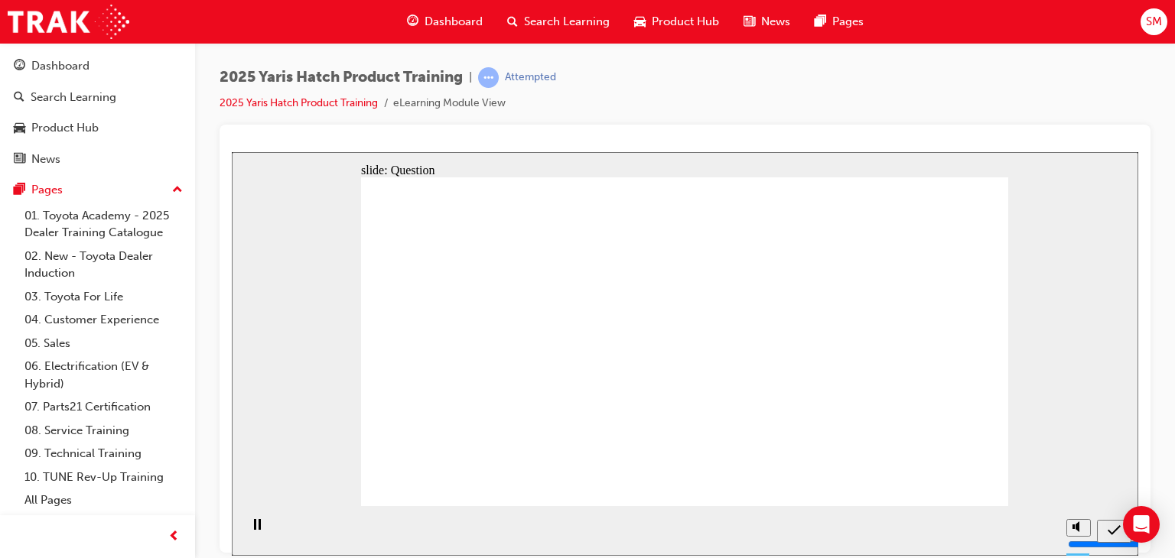
drag, startPoint x: 678, startPoint y: 326, endPoint x: 811, endPoint y: 456, distance: 186.1
drag, startPoint x: 945, startPoint y: 336, endPoint x: 704, endPoint y: 428, distance: 258.8
drag, startPoint x: 805, startPoint y: 342, endPoint x: 548, endPoint y: 449, distance: 278.4
drag, startPoint x: 531, startPoint y: 313, endPoint x: 397, endPoint y: 400, distance: 159.8
drag, startPoint x: 431, startPoint y: 323, endPoint x: 893, endPoint y: 420, distance: 472.1
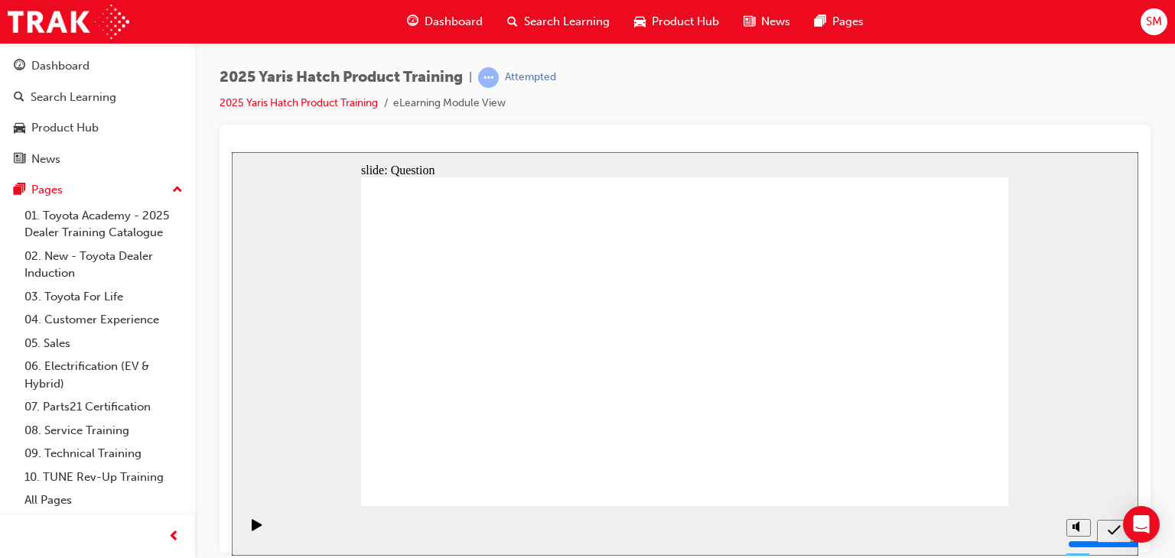
radio input "true"
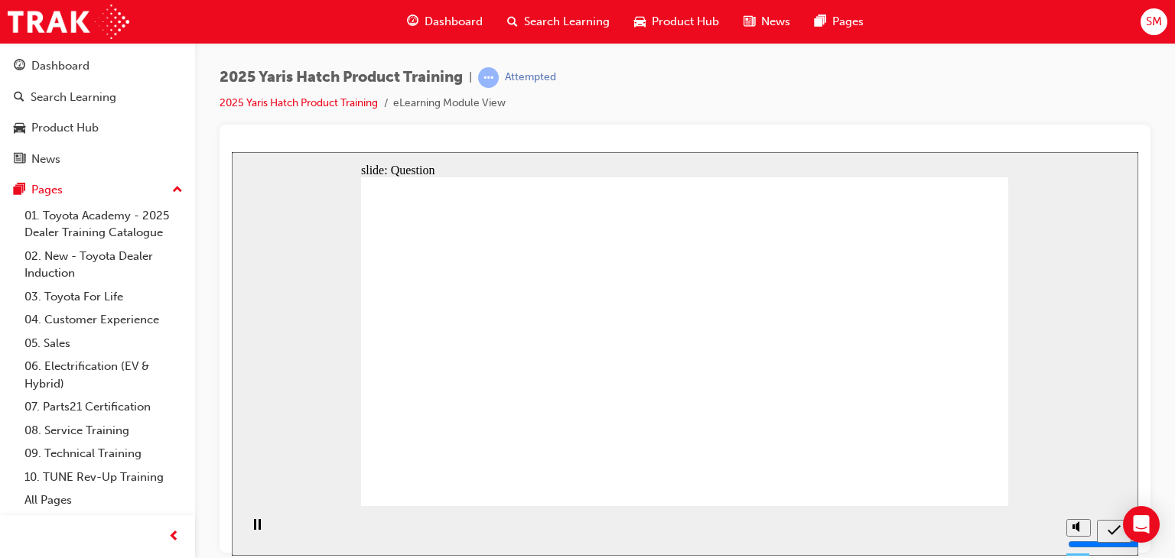
radio input "true"
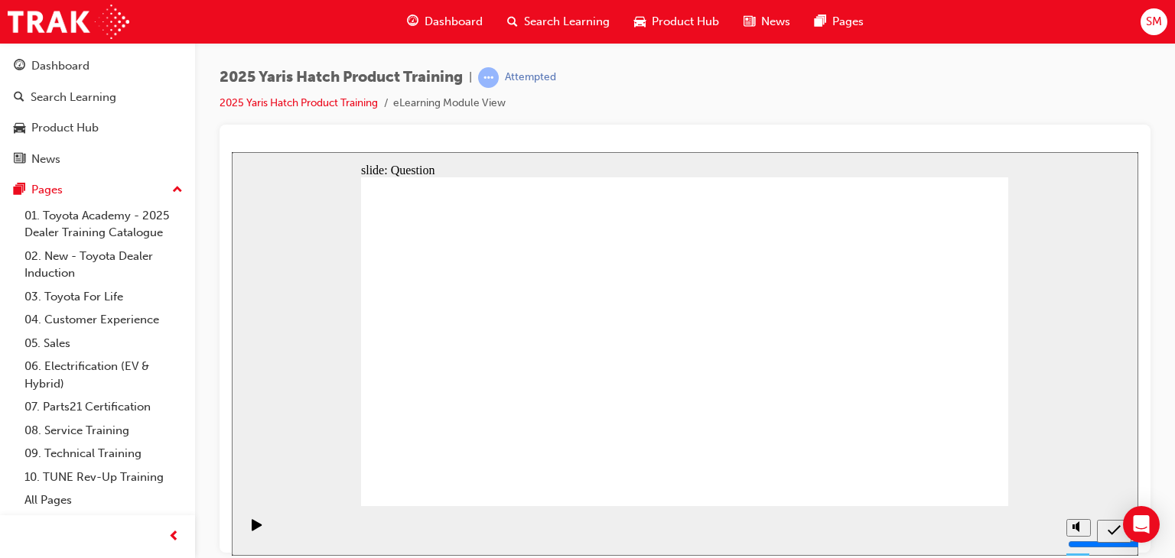
radio input "true"
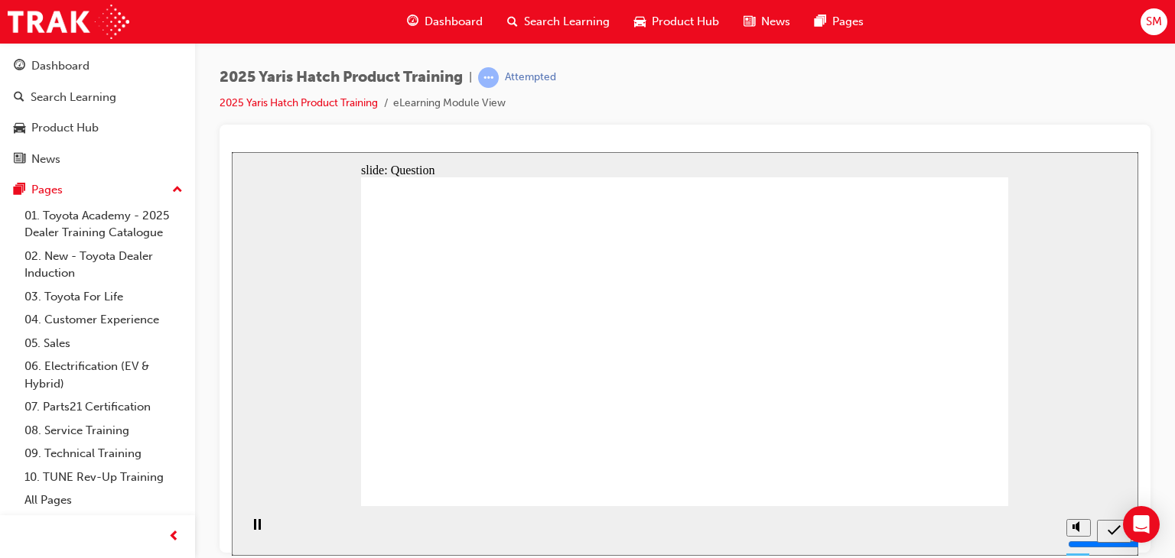
radio input "true"
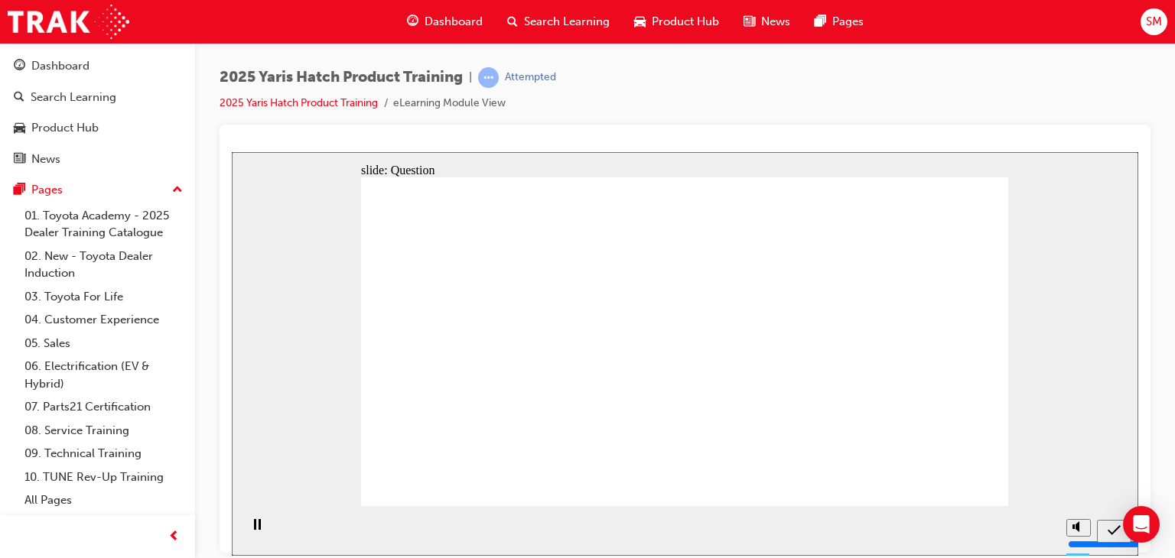
drag, startPoint x: 662, startPoint y: 341, endPoint x: 766, endPoint y: 445, distance: 146.6
drag, startPoint x: 894, startPoint y: 336, endPoint x: 640, endPoint y: 454, distance: 279.9
drag, startPoint x: 775, startPoint y: 327, endPoint x: 536, endPoint y: 436, distance: 262.5
drag, startPoint x: 548, startPoint y: 320, endPoint x: 416, endPoint y: 410, distance: 159.5
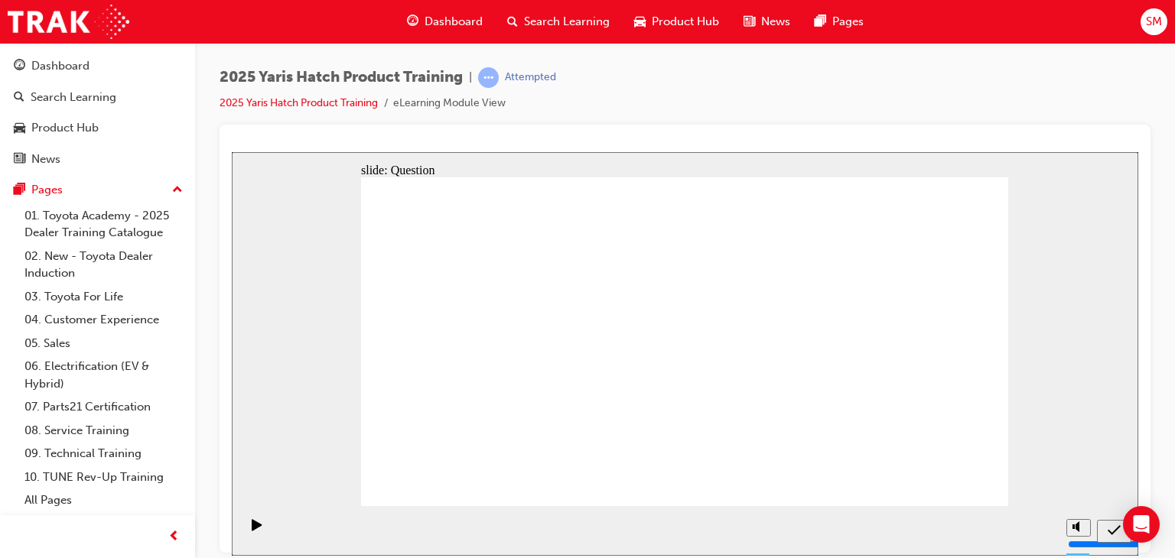
drag, startPoint x: 428, startPoint y: 345, endPoint x: 890, endPoint y: 444, distance: 472.6
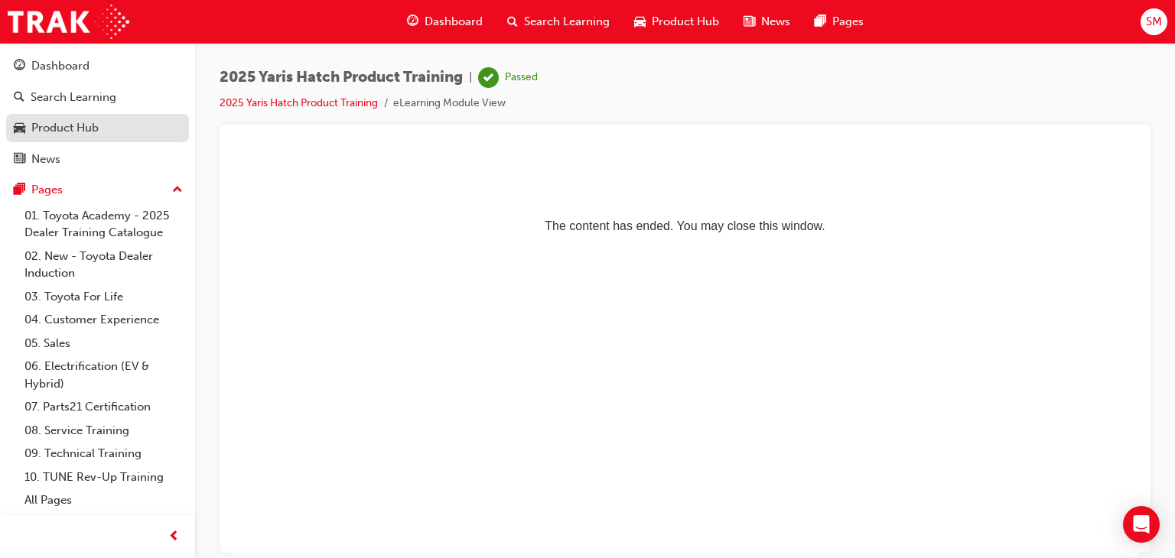
click at [67, 121] on div "Product Hub" at bounding box center [64, 128] width 67 height 18
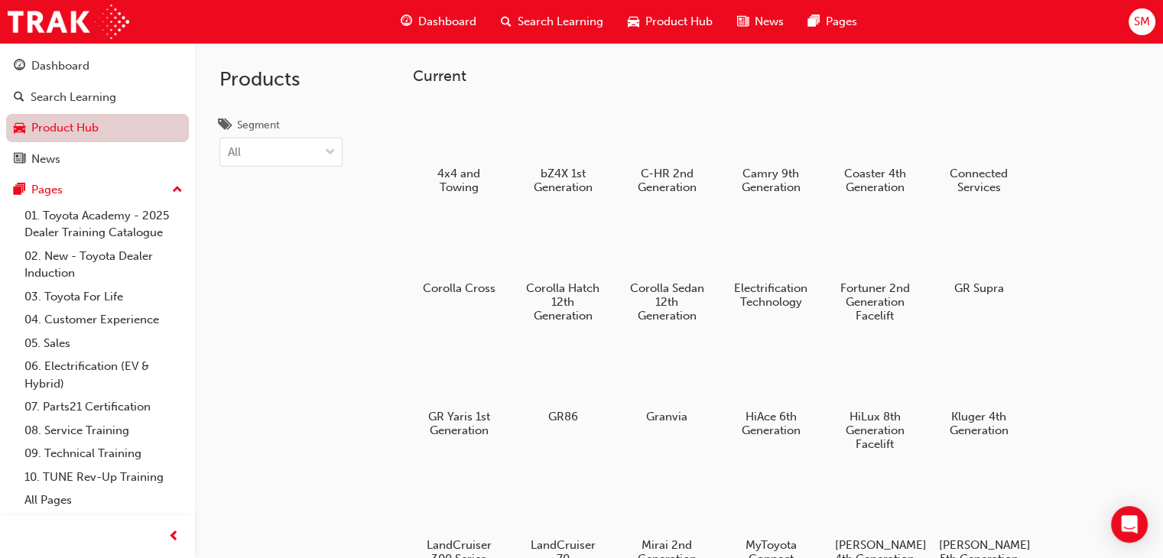
click at [67, 121] on link "Product Hub" at bounding box center [97, 128] width 183 height 28
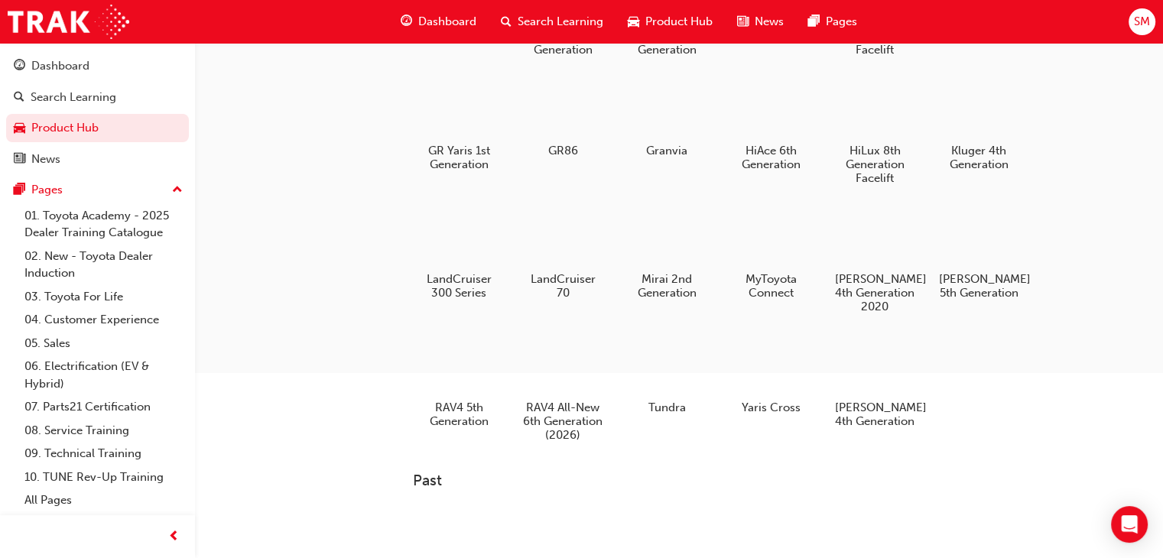
scroll to position [269, 0]
click at [882, 368] on div at bounding box center [875, 361] width 85 height 61
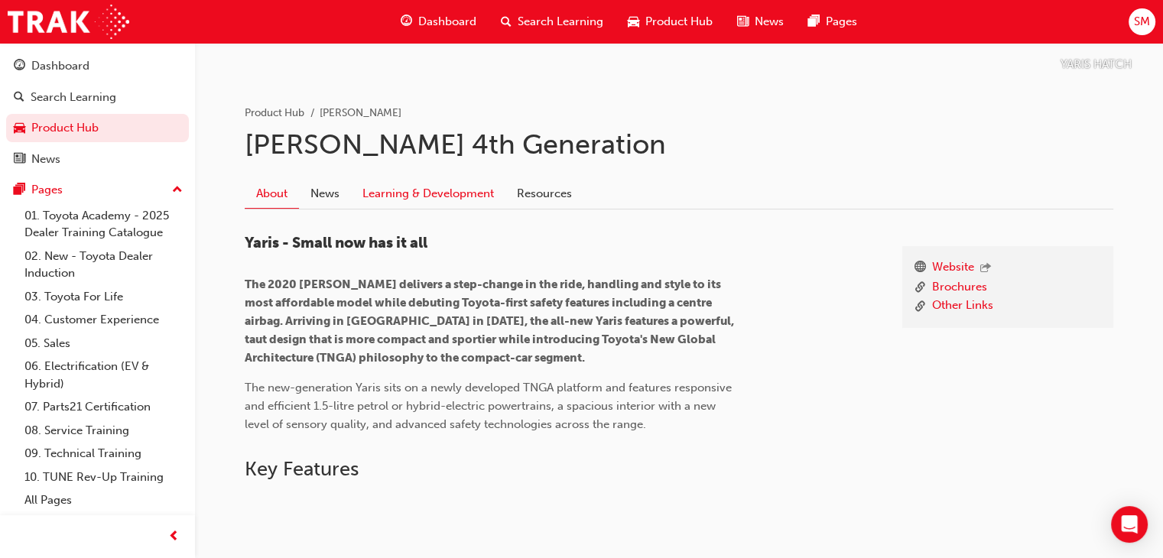
click at [458, 200] on link "Learning & Development" at bounding box center [428, 194] width 155 height 29
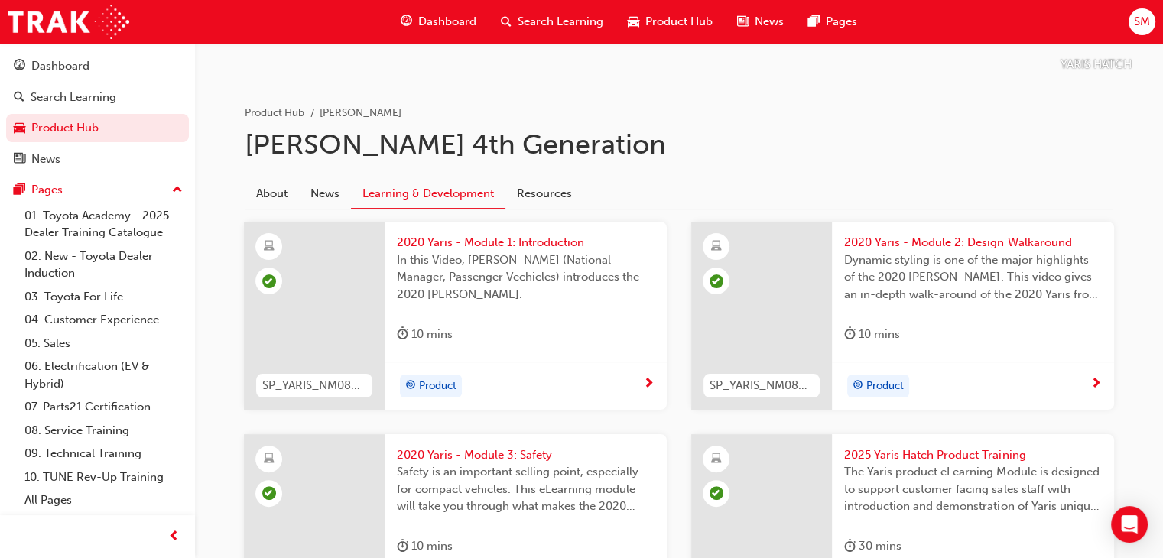
click at [458, 200] on link "Learning & Development" at bounding box center [428, 195] width 155 height 30
